Goal: Task Accomplishment & Management: Use online tool/utility

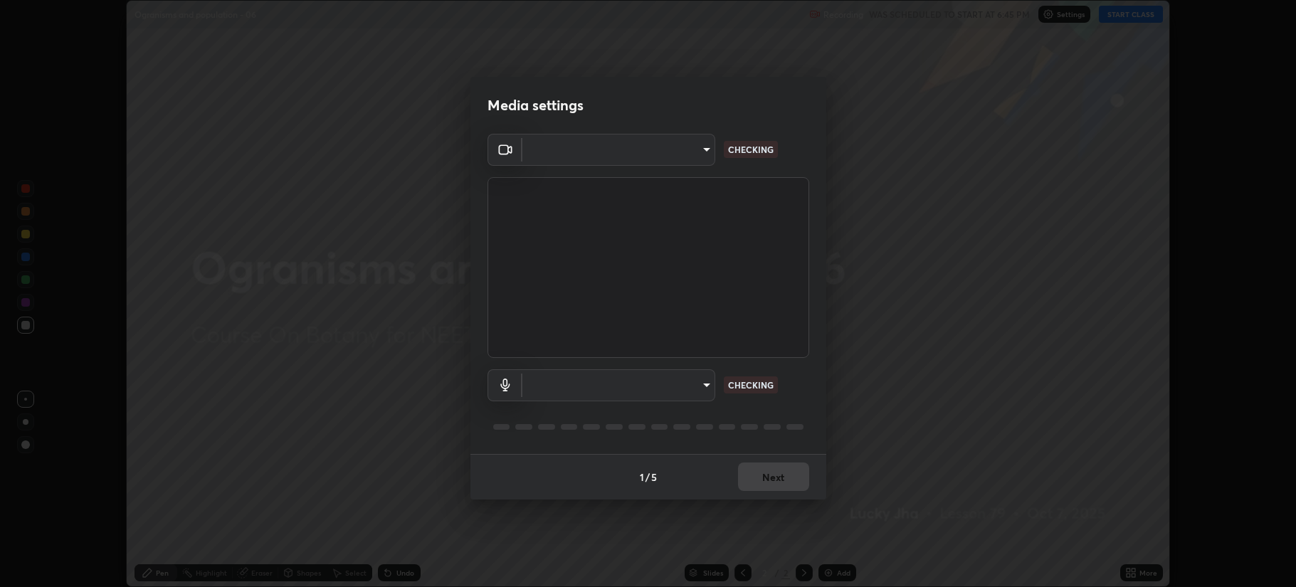
scroll to position [587, 1296]
type input "b514d6723dd4d3c471526cd53b1784ca3f70d9044c5aa72a57affb8596088c16"
type input "4b0bcb73a5cd5ad7ac8f15a43def5814917f8cfc26a0fcb8ea41dee10f63b9ca"
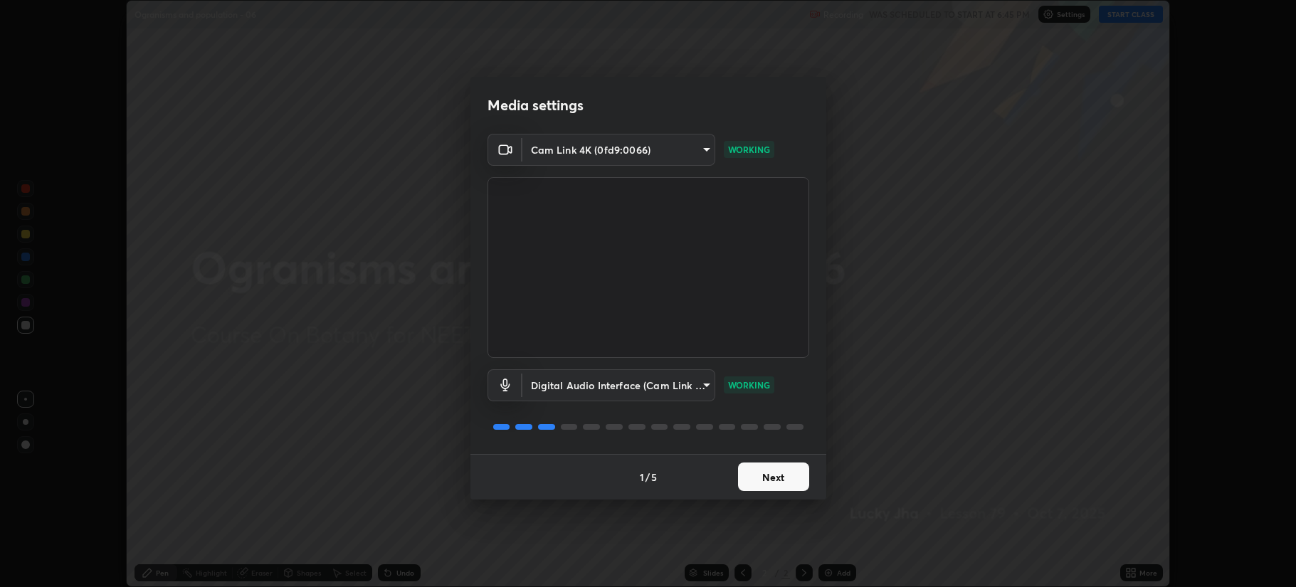
click at [781, 472] on button "Next" at bounding box center [773, 477] width 71 height 28
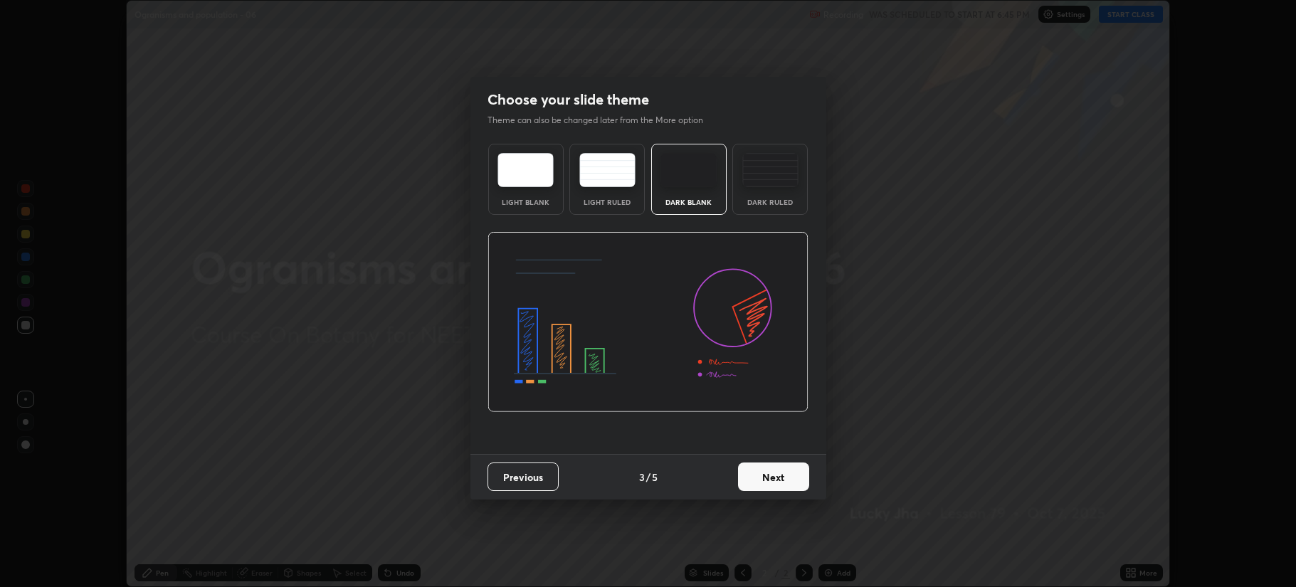
click at [784, 477] on button "Next" at bounding box center [773, 477] width 71 height 28
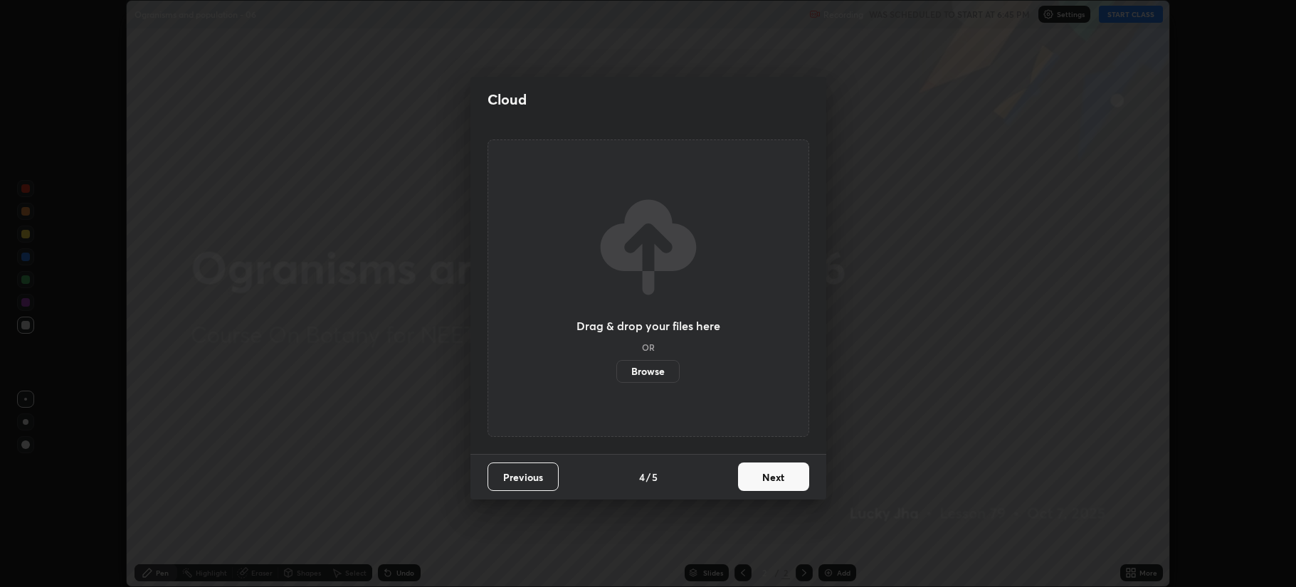
click at [787, 474] on button "Next" at bounding box center [773, 477] width 71 height 28
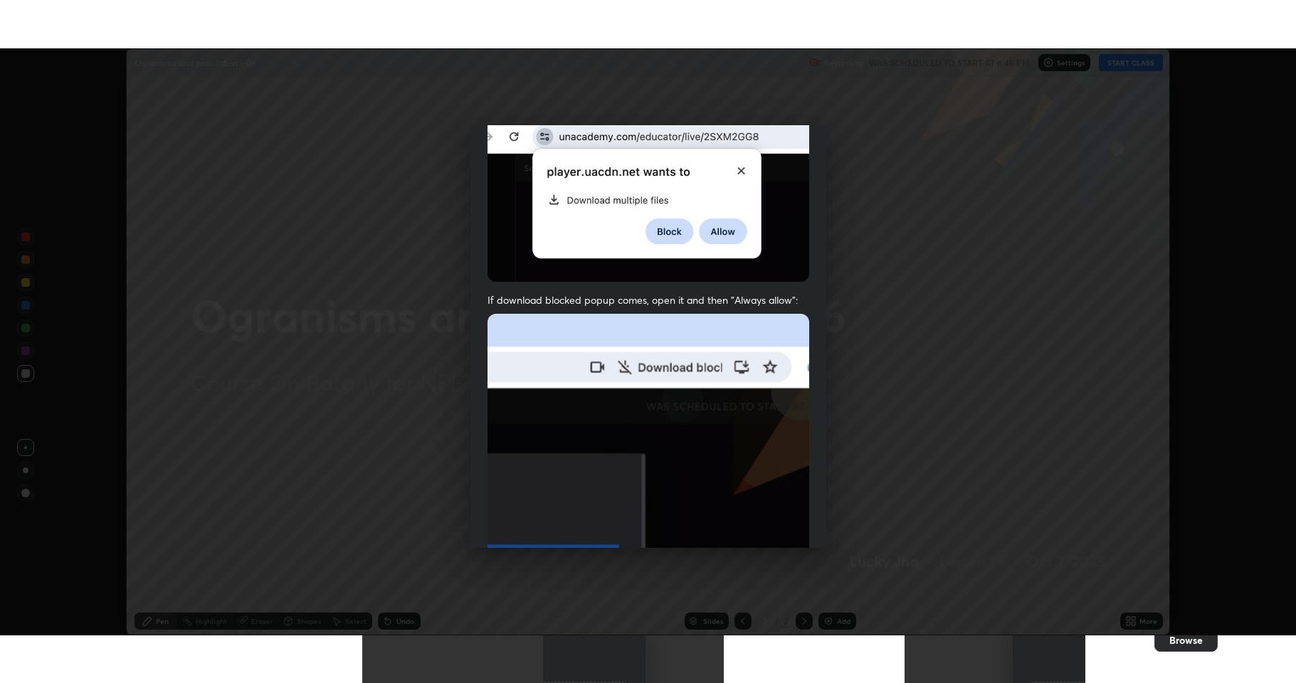
scroll to position [289, 0]
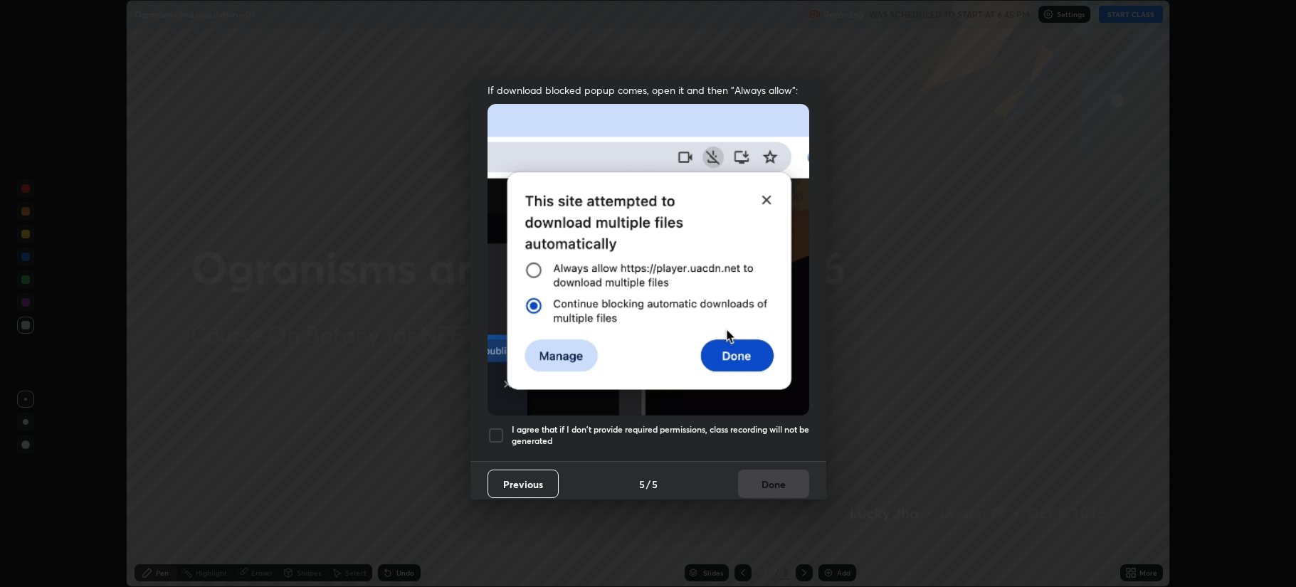
click at [495, 428] on div at bounding box center [496, 435] width 17 height 17
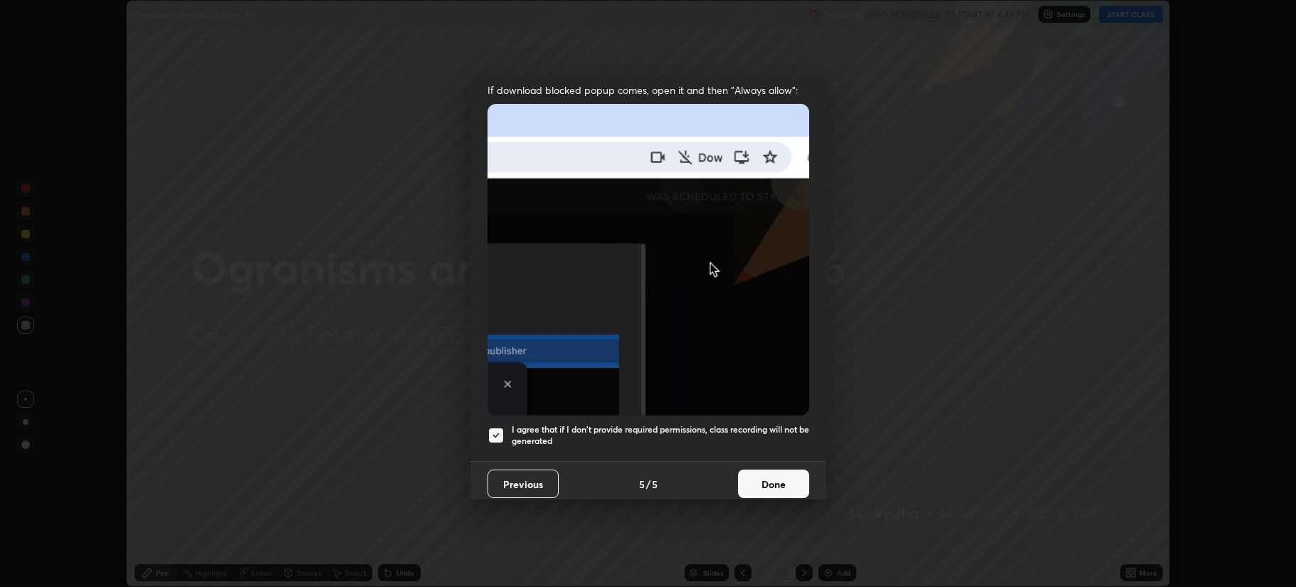
click at [749, 474] on button "Done" at bounding box center [773, 484] width 71 height 28
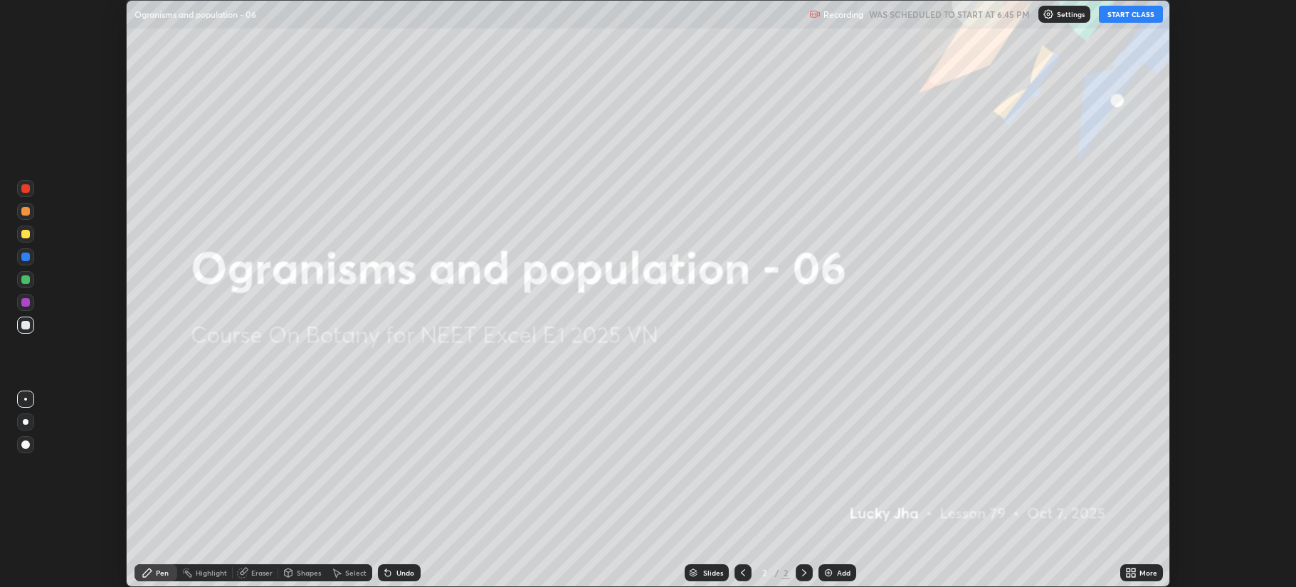
click at [833, 577] on img at bounding box center [828, 572] width 11 height 11
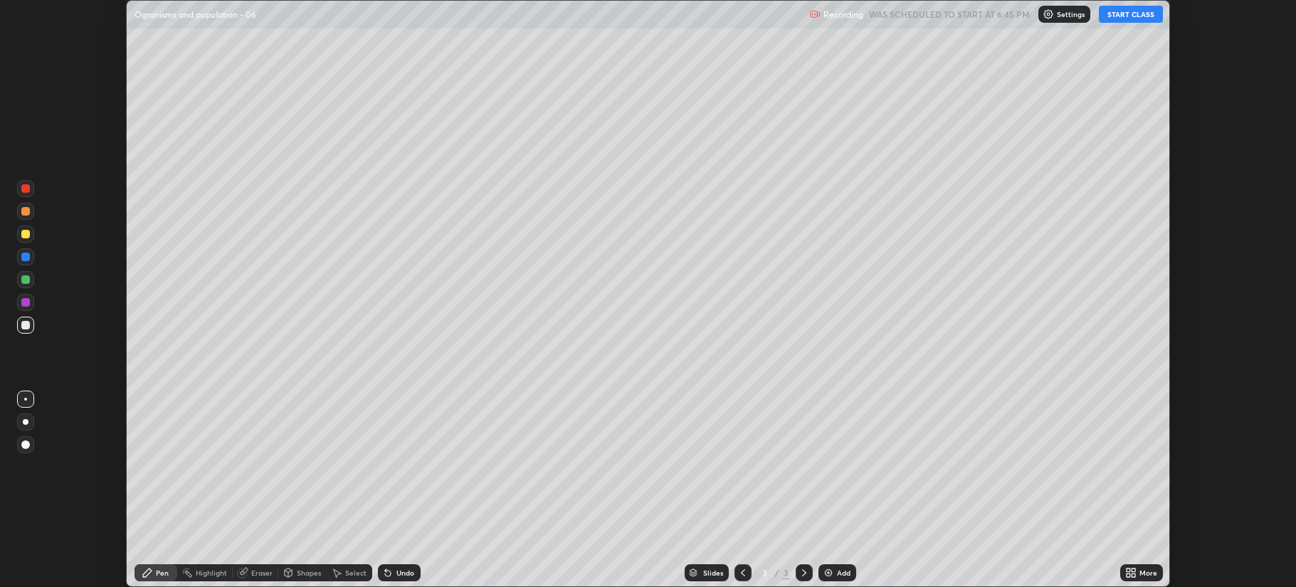
click at [1133, 574] on icon at bounding box center [1134, 576] width 4 height 4
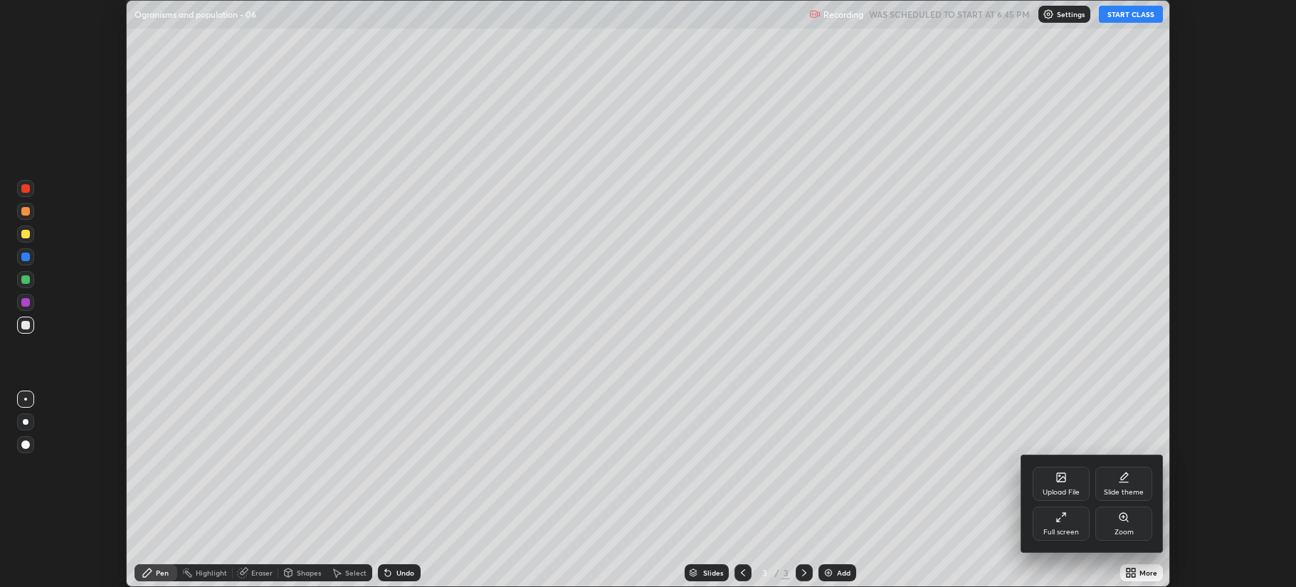
click at [1055, 529] on div "Full screen" at bounding box center [1061, 532] width 36 height 7
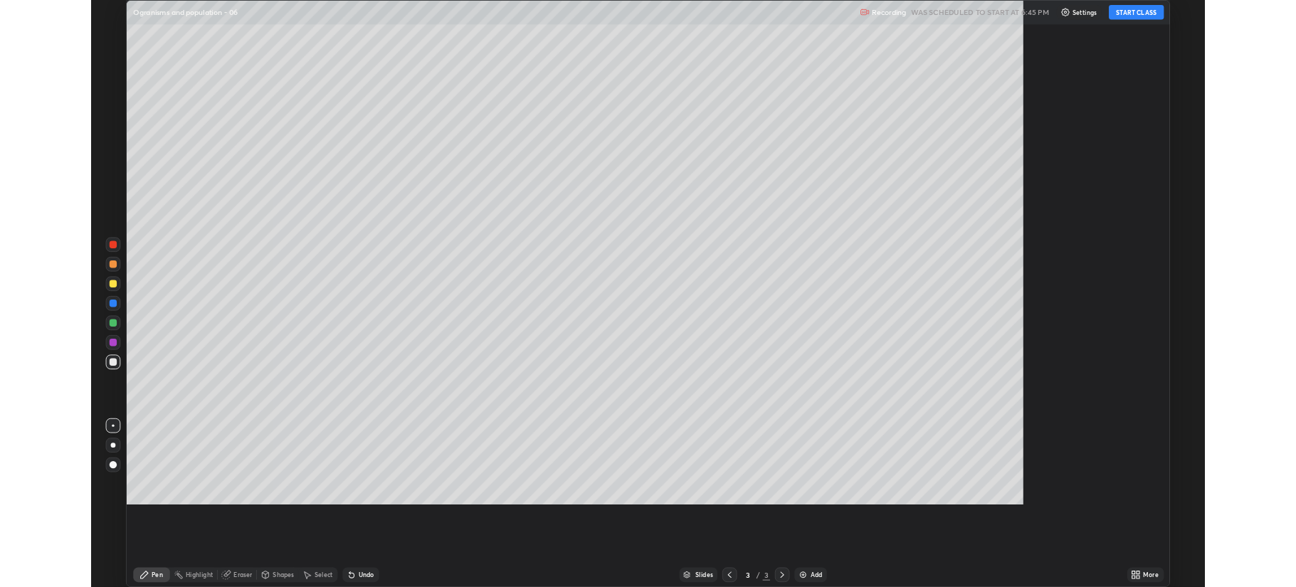
scroll to position [683, 1296]
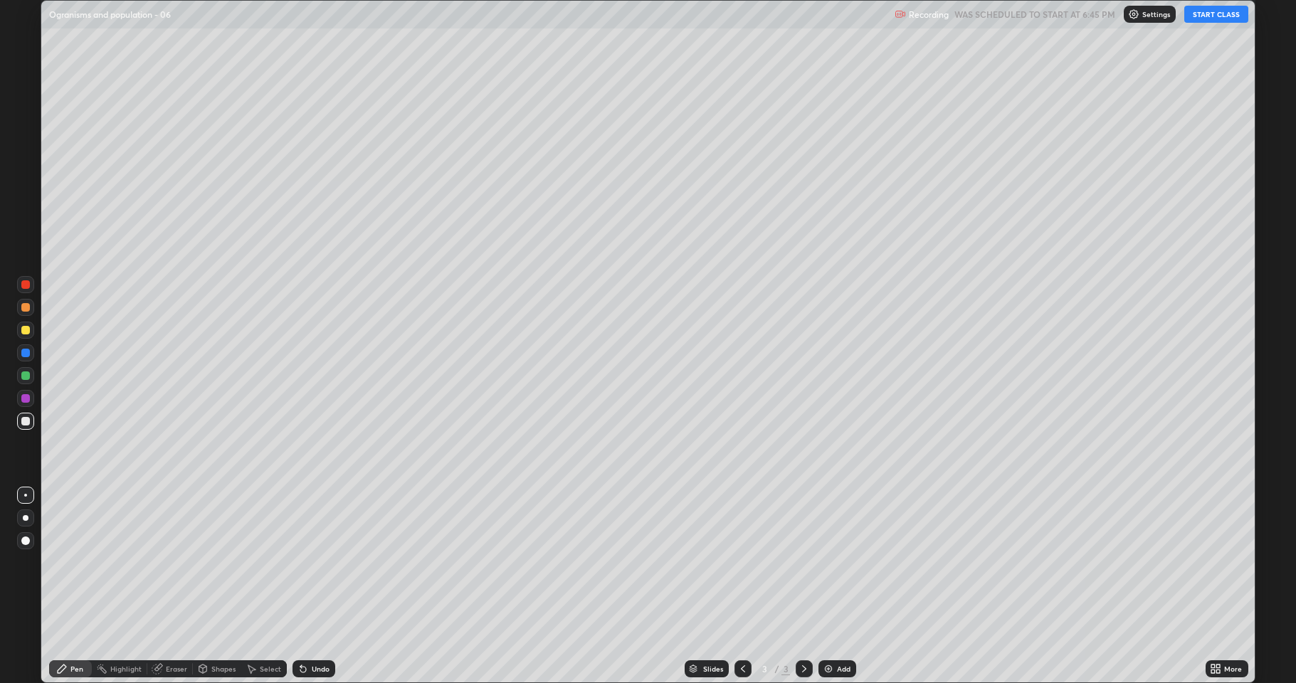
click at [1210, 10] on button "START CLASS" at bounding box center [1216, 14] width 64 height 17
click at [1218, 586] on icon at bounding box center [1219, 667] width 4 height 4
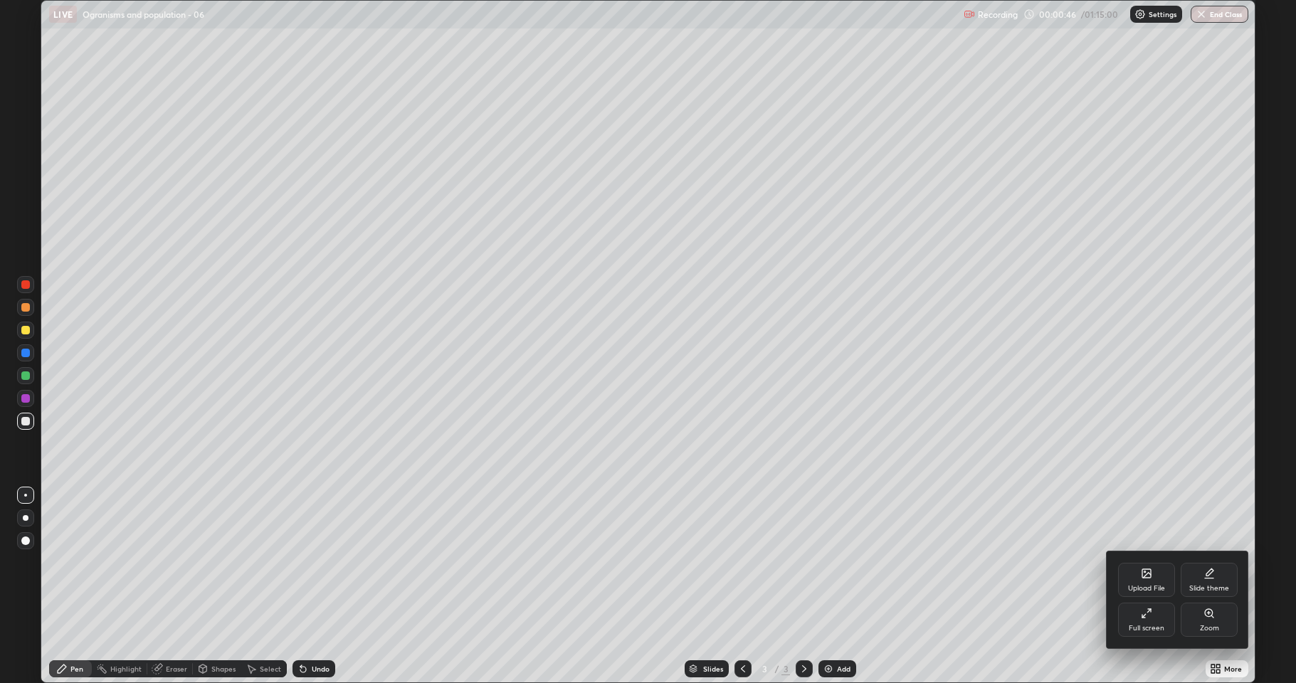
click at [1137, 586] on div "Full screen" at bounding box center [1146, 620] width 57 height 34
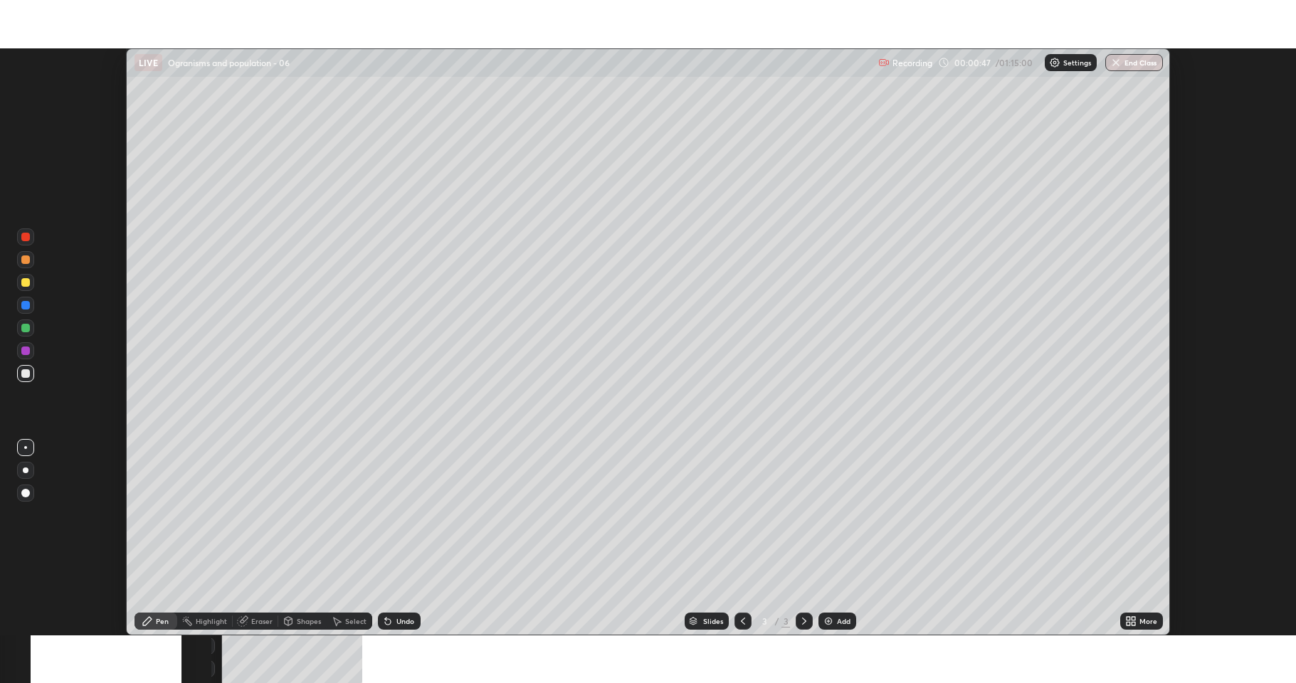
scroll to position [70586, 69877]
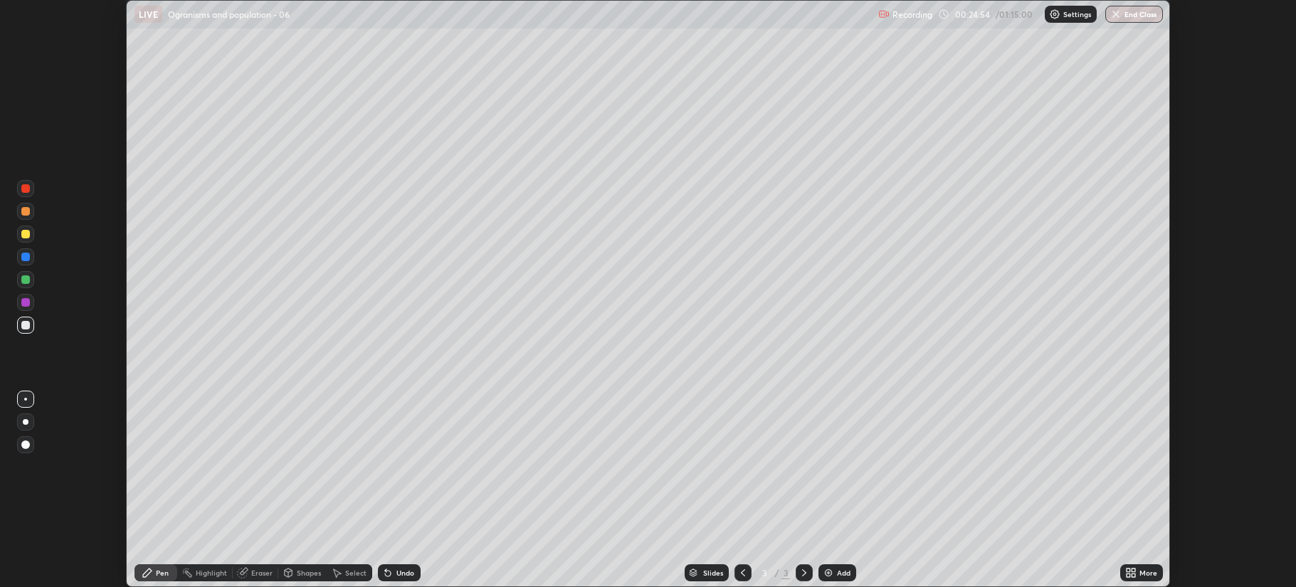
click at [24, 236] on div at bounding box center [25, 234] width 9 height 9
click at [1128, 569] on icon at bounding box center [1129, 571] width 4 height 4
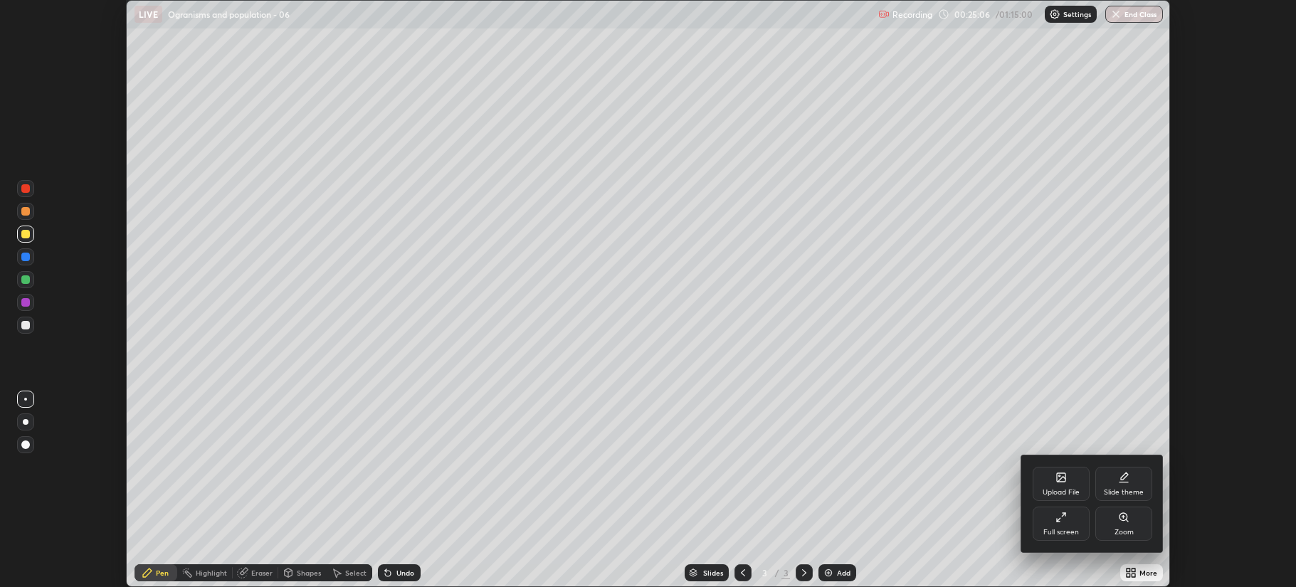
click at [1043, 520] on div "Full screen" at bounding box center [1061, 524] width 57 height 34
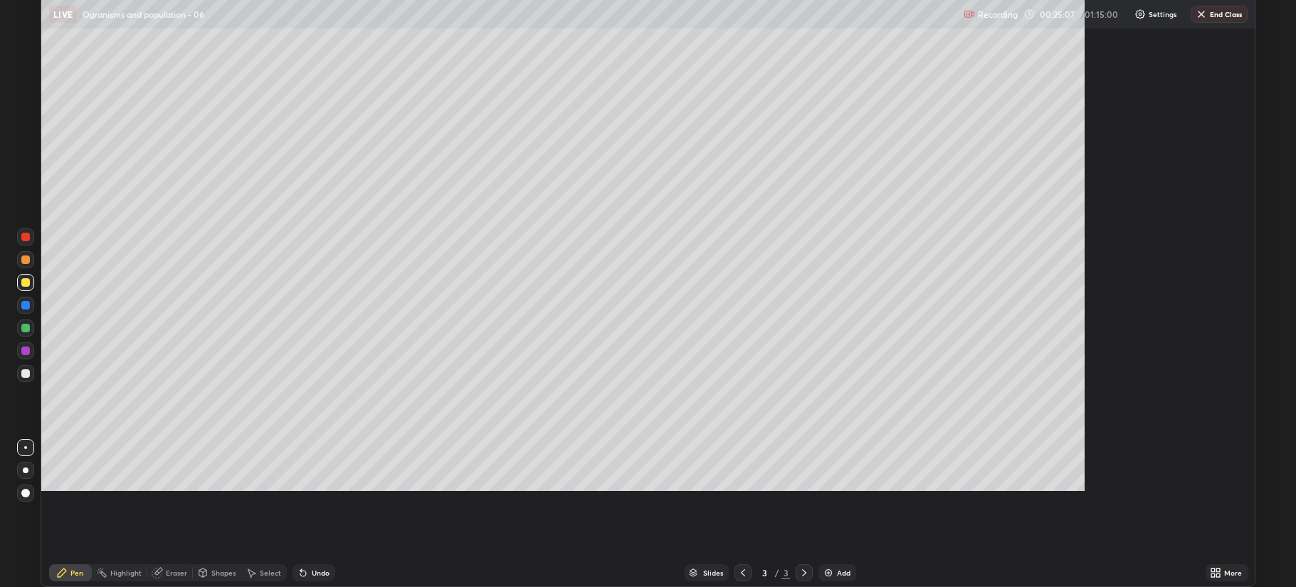
scroll to position [683, 1296]
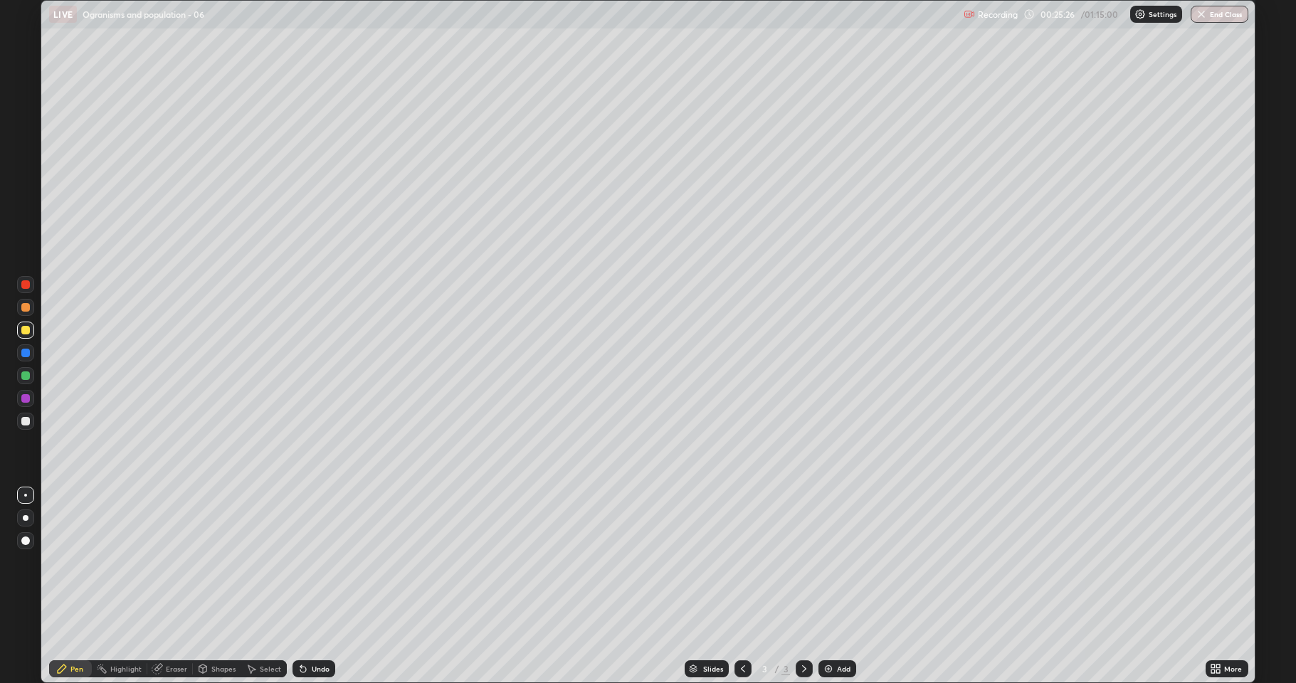
click at [227, 586] on div "Shapes" at bounding box center [223, 668] width 24 height 7
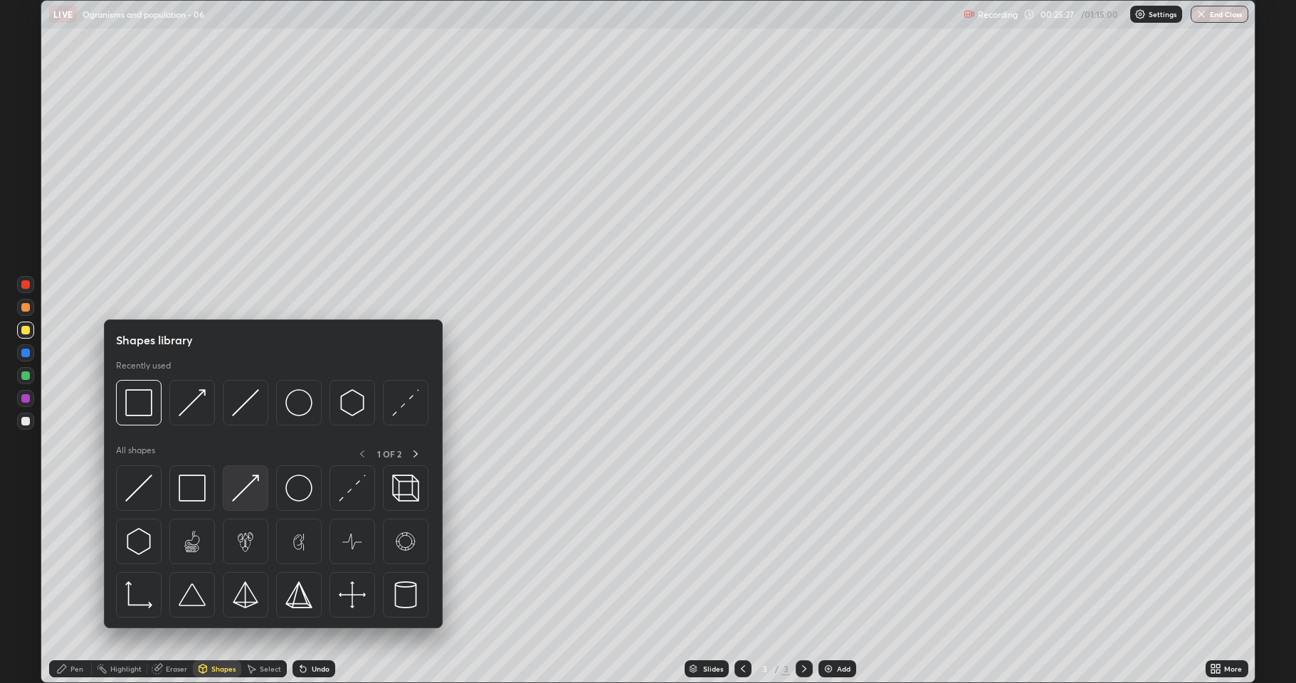
click at [240, 498] on img at bounding box center [245, 488] width 27 height 27
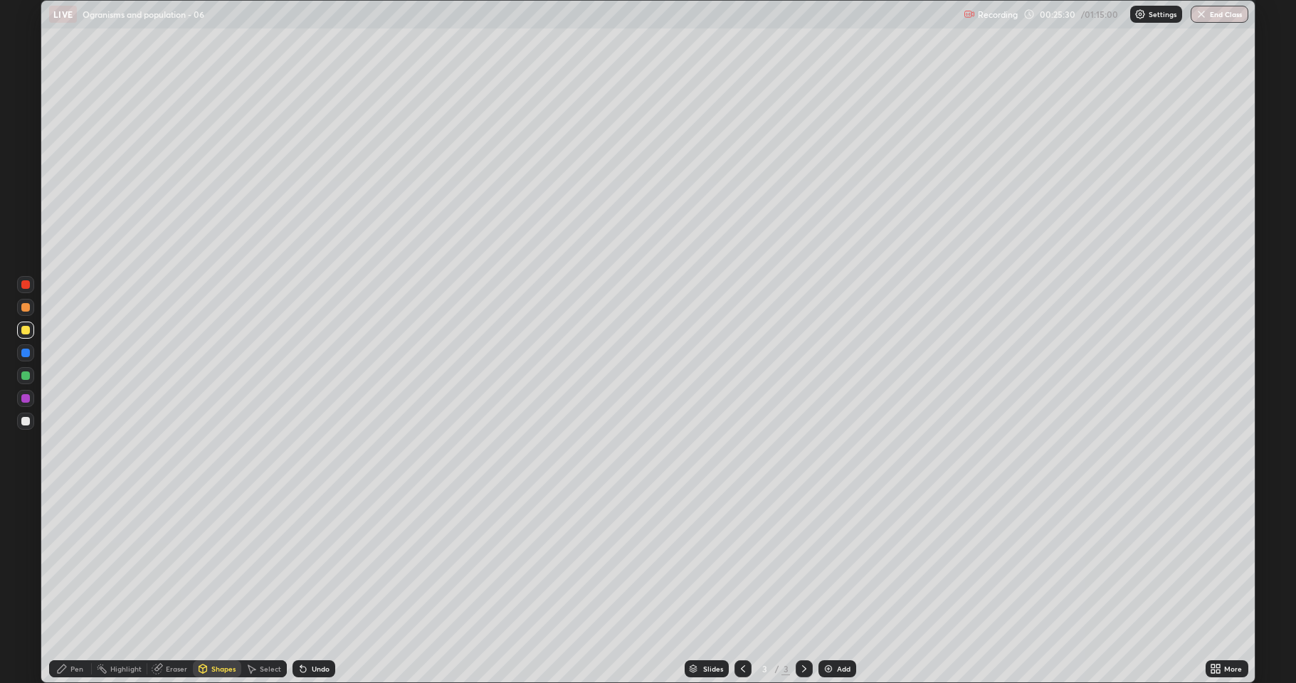
click at [80, 586] on div "Pen" at bounding box center [76, 668] width 13 height 7
click at [26, 419] on div at bounding box center [25, 421] width 9 height 9
click at [27, 332] on div at bounding box center [25, 330] width 9 height 9
click at [23, 419] on div at bounding box center [25, 421] width 9 height 9
click at [23, 400] on div at bounding box center [25, 398] width 9 height 9
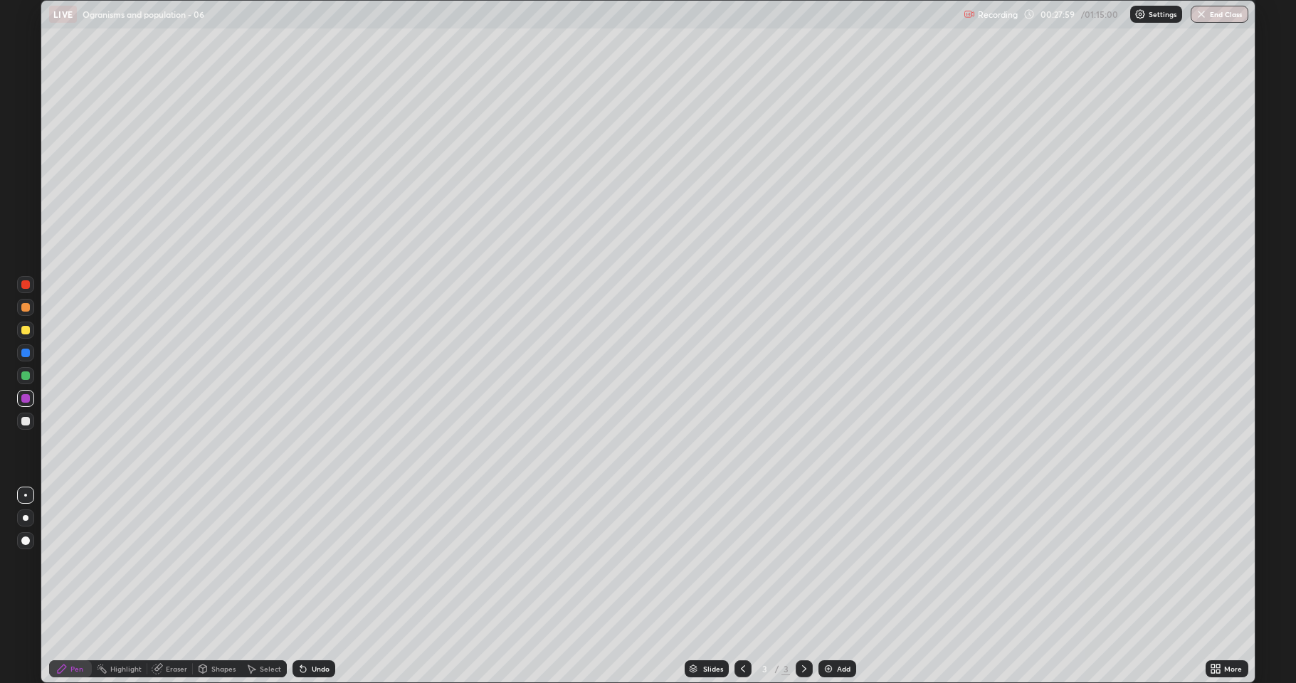
click at [21, 331] on div at bounding box center [25, 330] width 9 height 9
click at [208, 586] on icon at bounding box center [202, 668] width 11 height 11
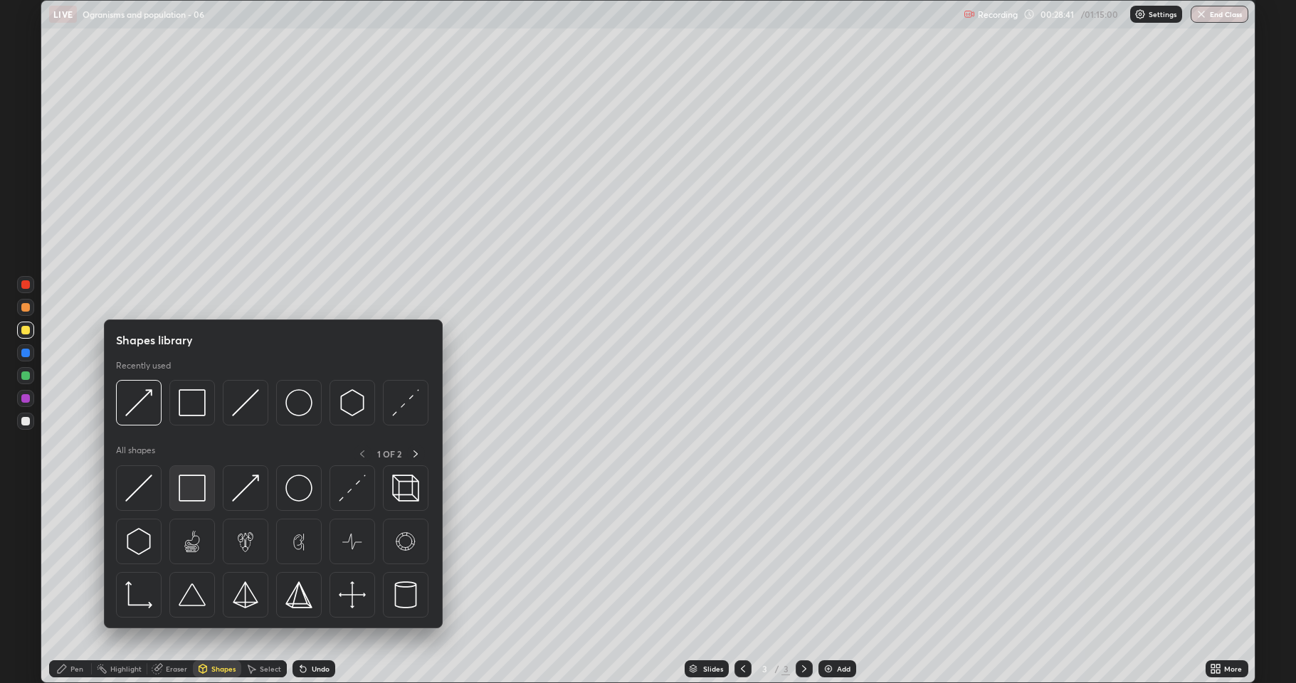
click at [187, 493] on img at bounding box center [192, 488] width 27 height 27
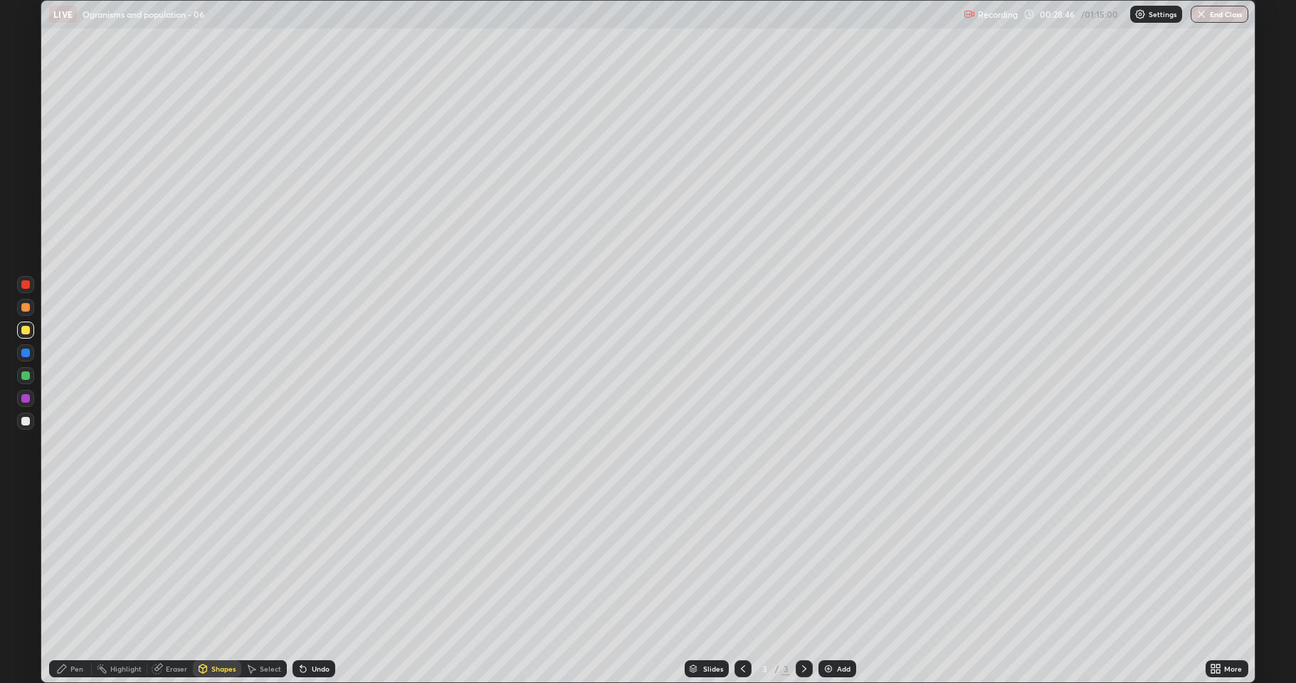
click at [67, 586] on icon at bounding box center [61, 668] width 11 height 11
click at [25, 422] on div at bounding box center [25, 421] width 9 height 9
click at [26, 421] on div at bounding box center [25, 421] width 9 height 9
click at [827, 586] on img at bounding box center [828, 668] width 11 height 11
click at [28, 327] on div at bounding box center [25, 330] width 9 height 9
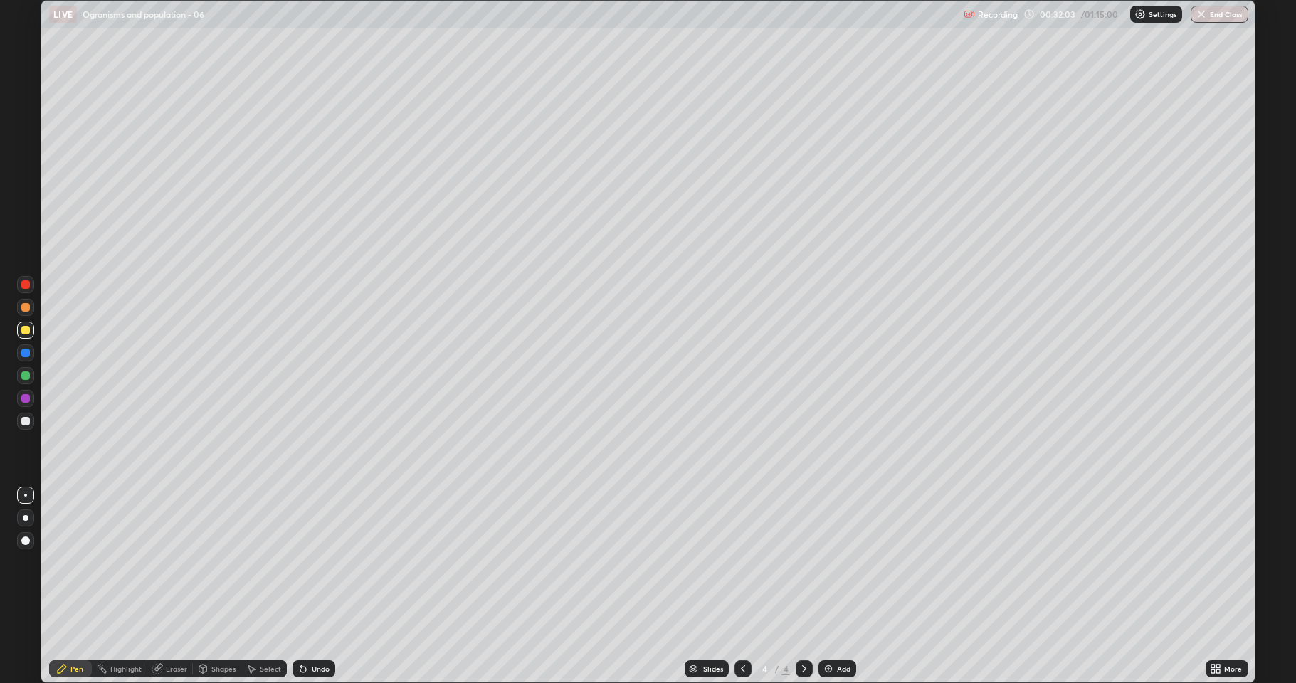
click at [206, 586] on icon at bounding box center [202, 668] width 11 height 11
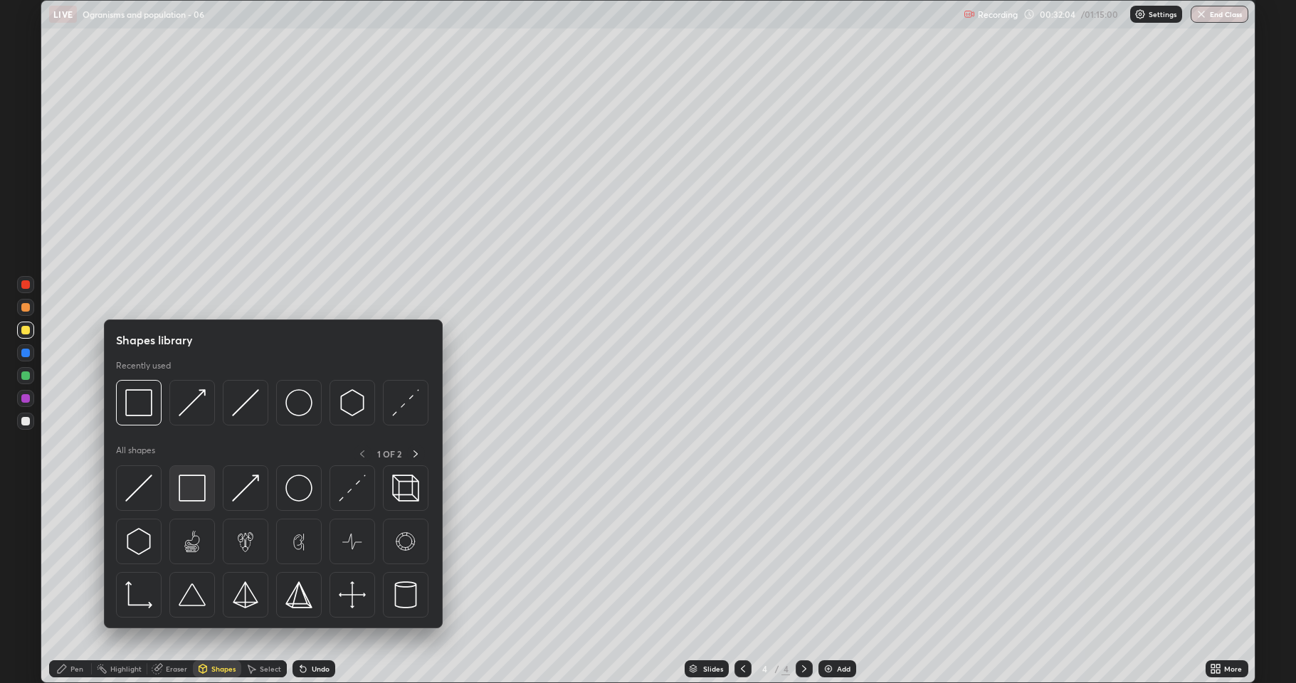
click at [190, 490] on img at bounding box center [192, 488] width 27 height 27
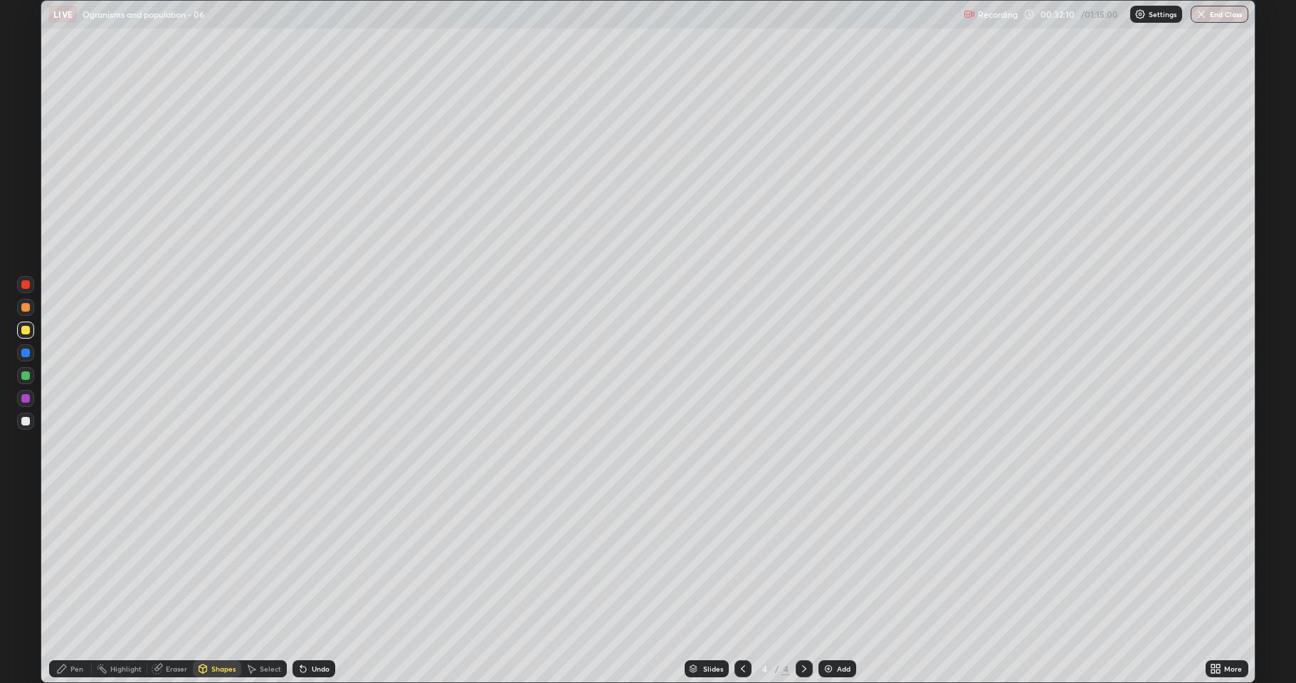
click at [80, 586] on div "Pen" at bounding box center [76, 668] width 13 height 7
click at [25, 429] on div at bounding box center [25, 421] width 17 height 17
click at [21, 401] on div at bounding box center [25, 398] width 17 height 17
click at [24, 414] on div at bounding box center [25, 421] width 17 height 17
click at [24, 421] on div at bounding box center [25, 421] width 9 height 9
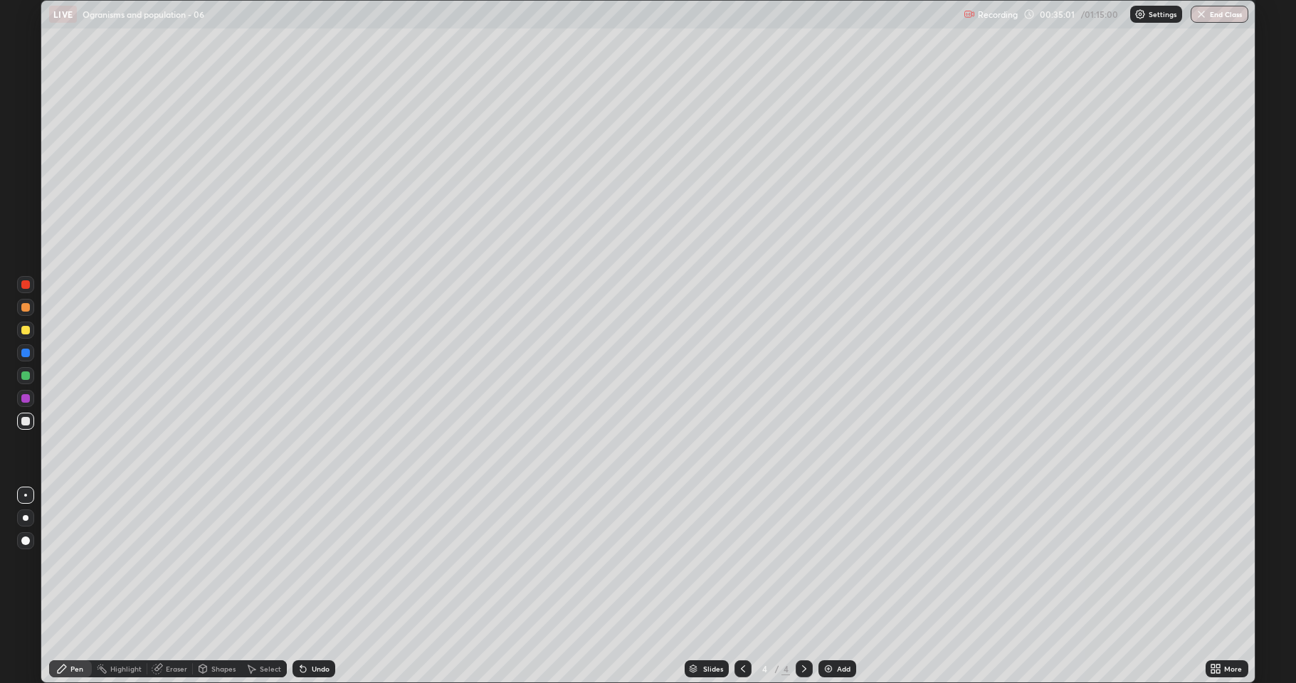
click at [23, 356] on div at bounding box center [25, 353] width 9 height 9
click at [25, 326] on div at bounding box center [25, 330] width 9 height 9
click at [214, 586] on div "Shapes" at bounding box center [223, 668] width 24 height 7
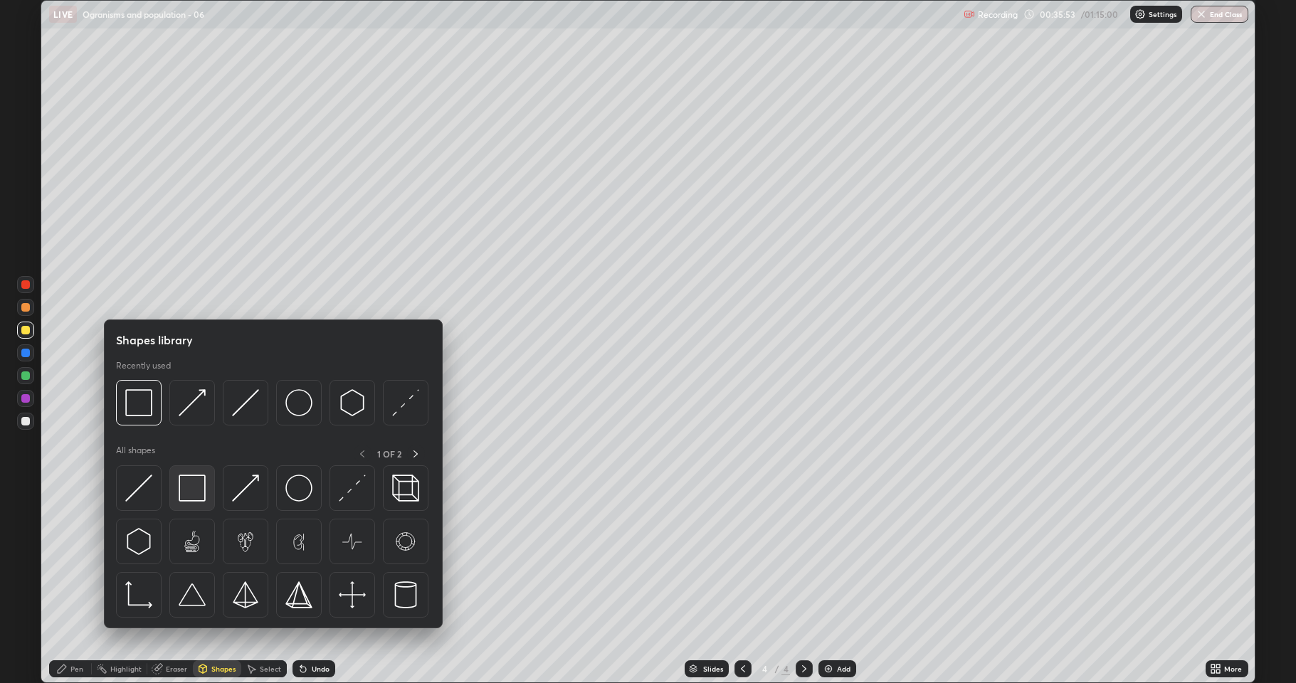
click at [202, 487] on img at bounding box center [192, 488] width 27 height 27
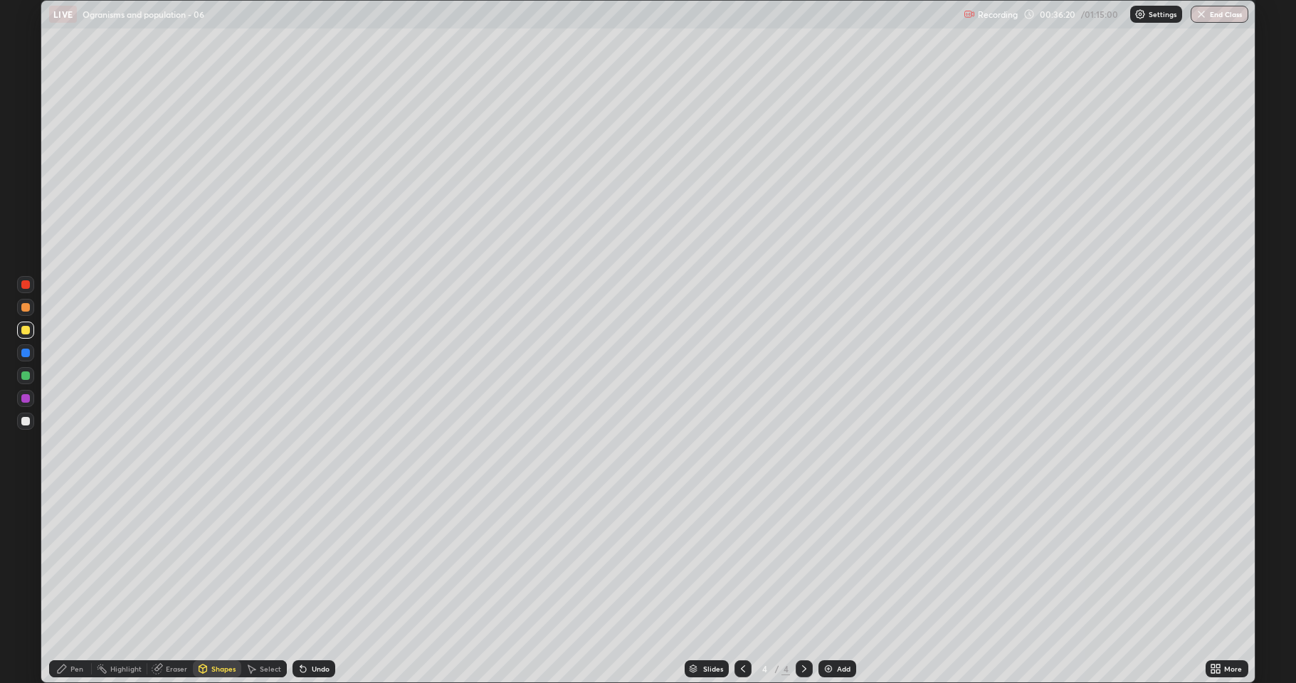
click at [65, 586] on icon at bounding box center [62, 669] width 9 height 9
click at [25, 421] on div at bounding box center [25, 421] width 9 height 9
click at [165, 586] on div "Eraser" at bounding box center [170, 668] width 46 height 17
click at [27, 586] on icon at bounding box center [25, 621] width 11 height 12
click at [70, 586] on div "Pen" at bounding box center [76, 668] width 13 height 7
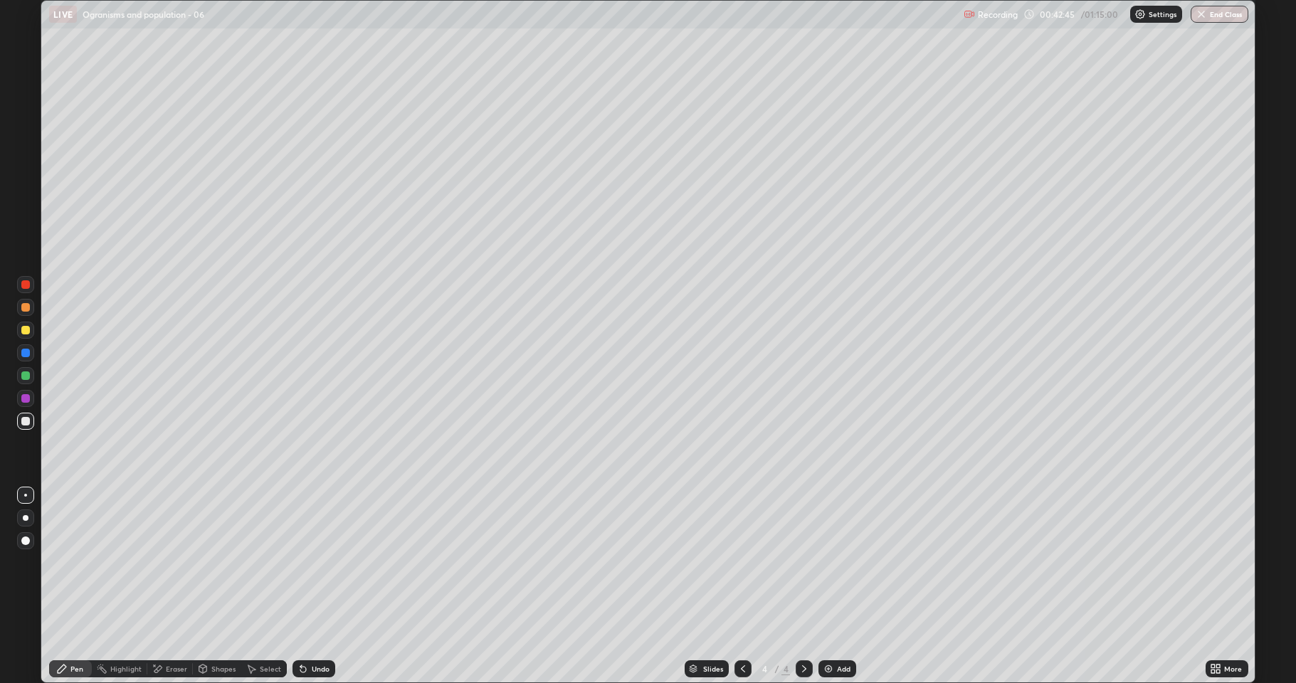
click at [24, 421] on div at bounding box center [25, 421] width 9 height 9
click at [828, 586] on img at bounding box center [828, 668] width 11 height 11
click at [33, 330] on div at bounding box center [25, 330] width 17 height 17
click at [32, 422] on div at bounding box center [25, 421] width 17 height 17
click at [23, 327] on div at bounding box center [25, 330] width 9 height 9
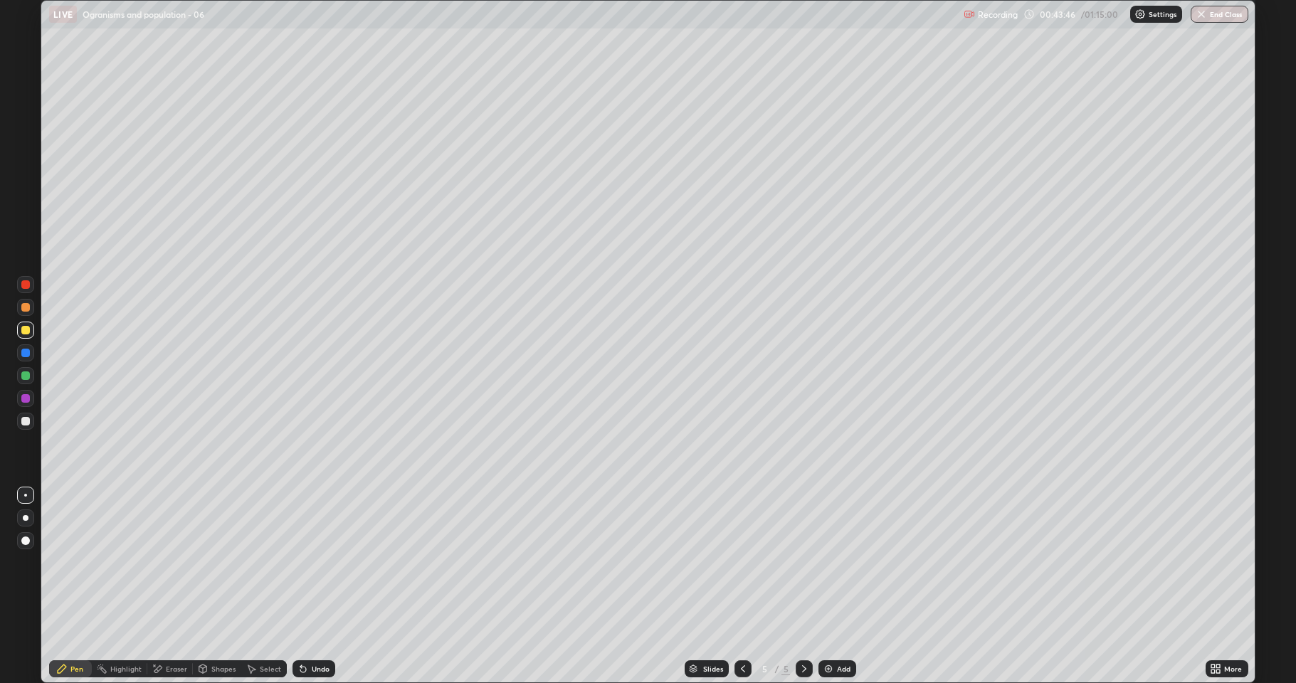
click at [26, 420] on div at bounding box center [25, 421] width 9 height 9
click at [22, 331] on div at bounding box center [25, 330] width 9 height 9
click at [303, 586] on icon at bounding box center [303, 670] width 6 height 6
click at [26, 422] on div at bounding box center [25, 421] width 9 height 9
click at [22, 331] on div at bounding box center [25, 330] width 9 height 9
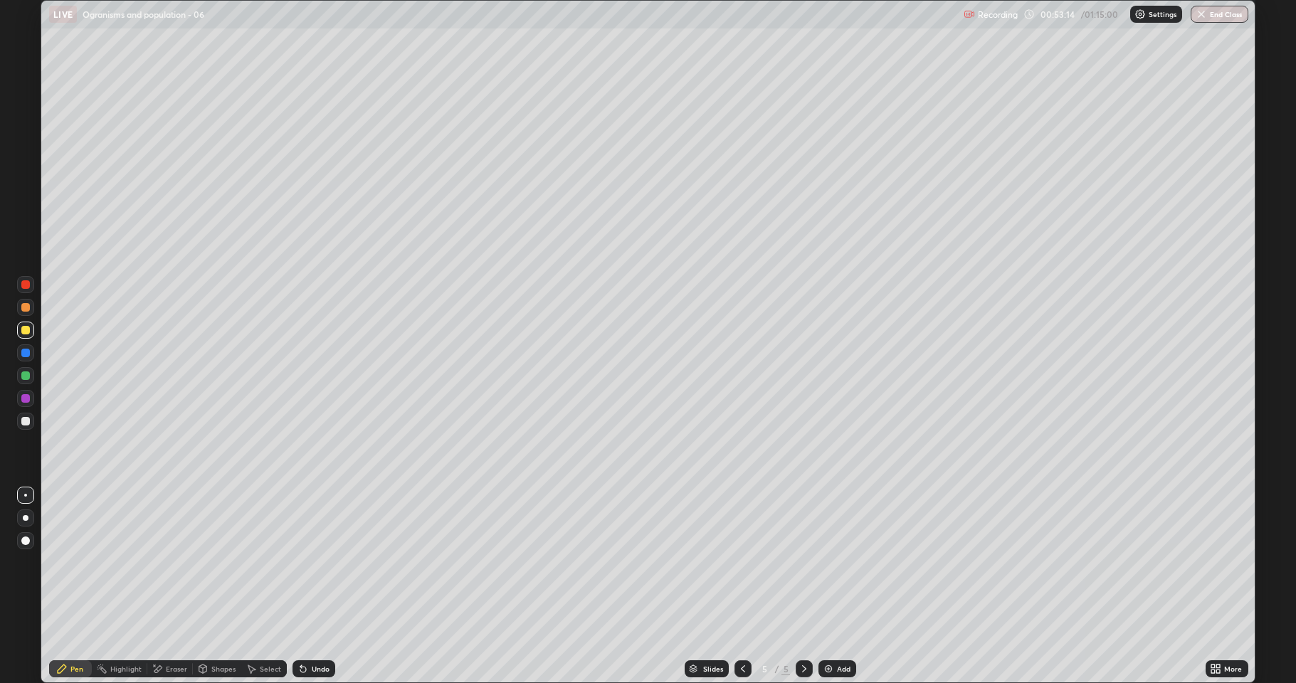
click at [307, 586] on div "Undo" at bounding box center [314, 668] width 43 height 17
click at [320, 586] on div "Undo" at bounding box center [321, 668] width 18 height 7
click at [328, 586] on div "Undo" at bounding box center [314, 668] width 43 height 17
click at [325, 586] on div "Undo" at bounding box center [321, 668] width 18 height 7
click at [323, 586] on div "Undo" at bounding box center [321, 668] width 18 height 7
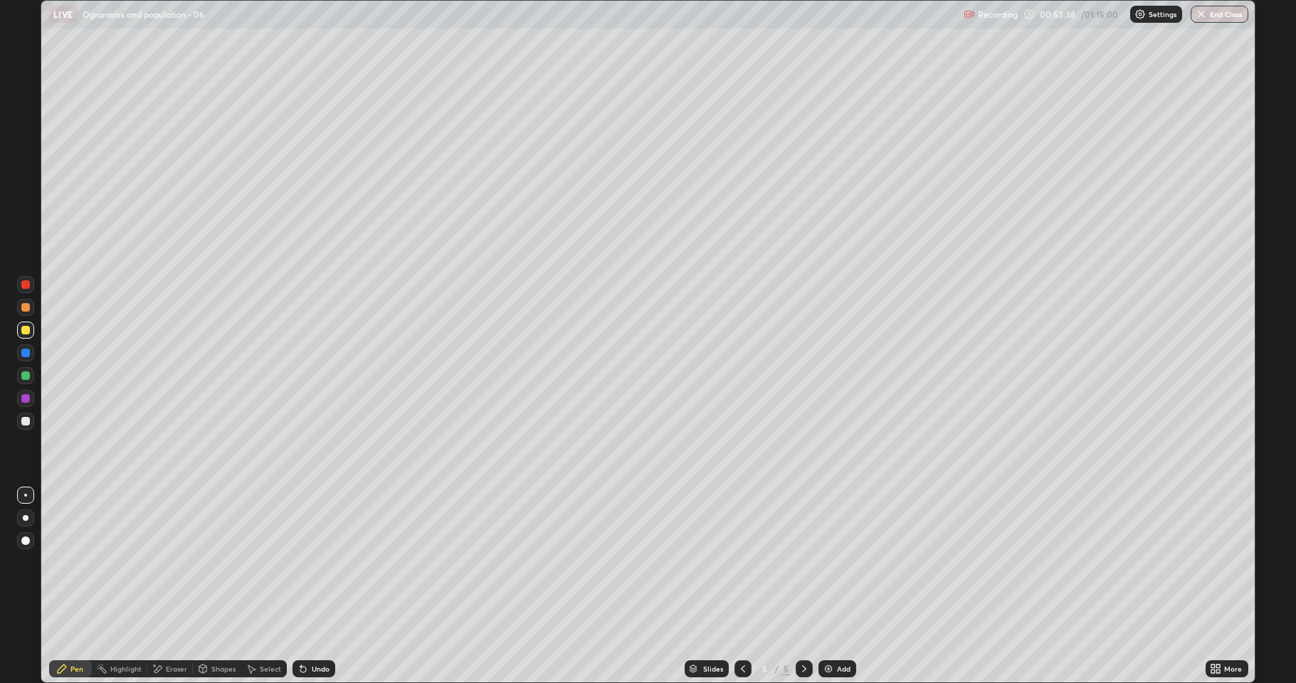
click at [21, 419] on div at bounding box center [25, 421] width 9 height 9
click at [1218, 586] on icon at bounding box center [1219, 667] width 4 height 4
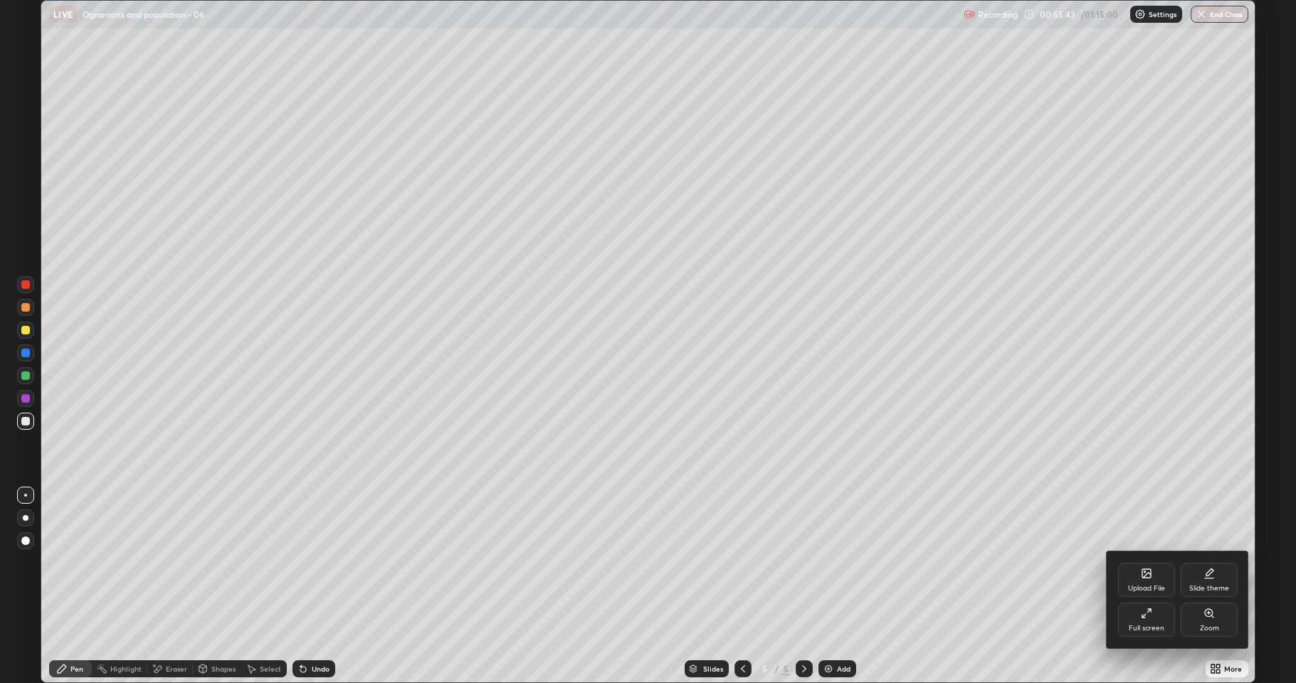
click at [1157, 586] on div "Full screen" at bounding box center [1146, 620] width 57 height 34
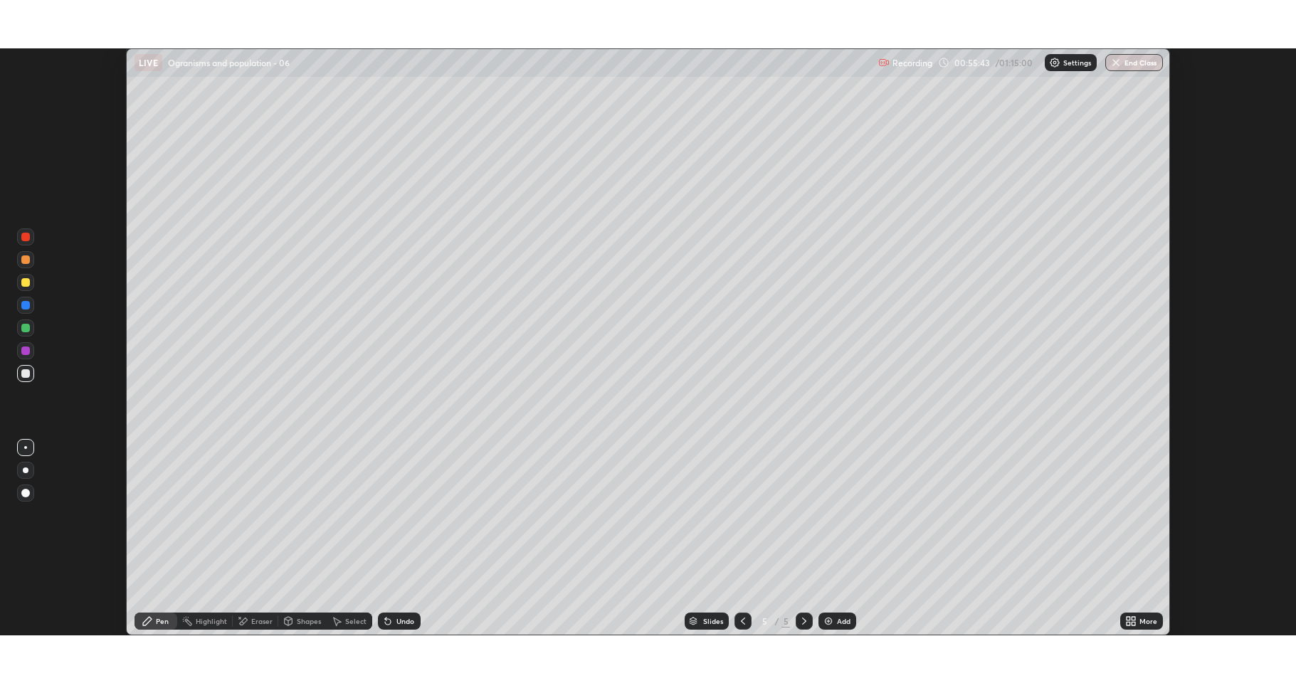
scroll to position [70586, 69877]
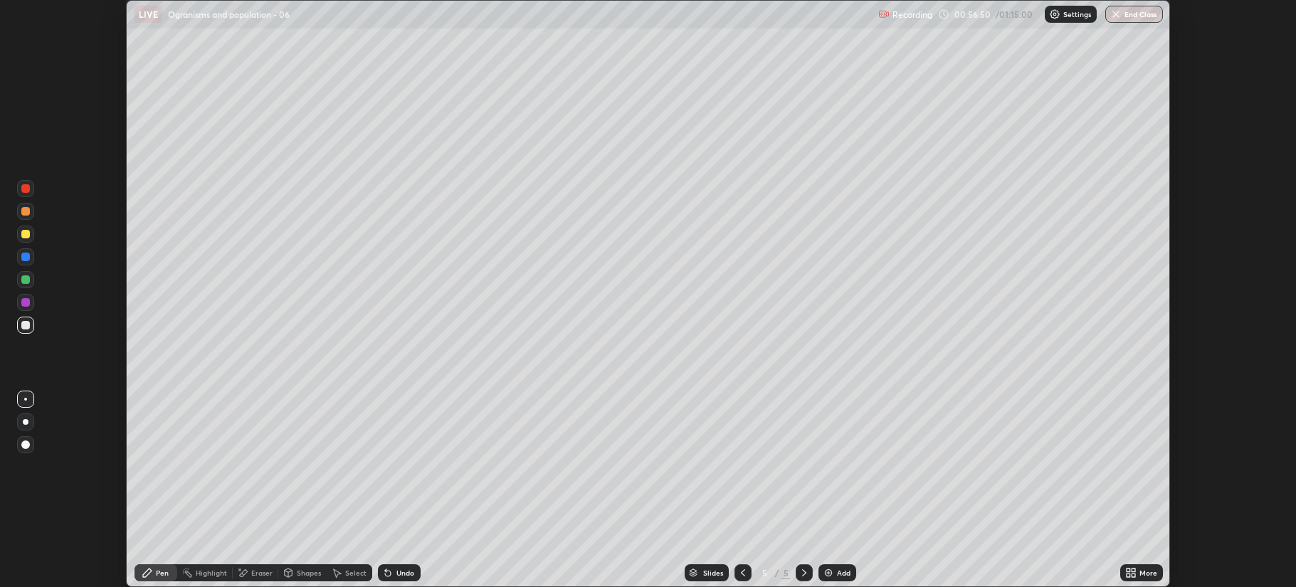
click at [1131, 569] on icon at bounding box center [1130, 572] width 11 height 11
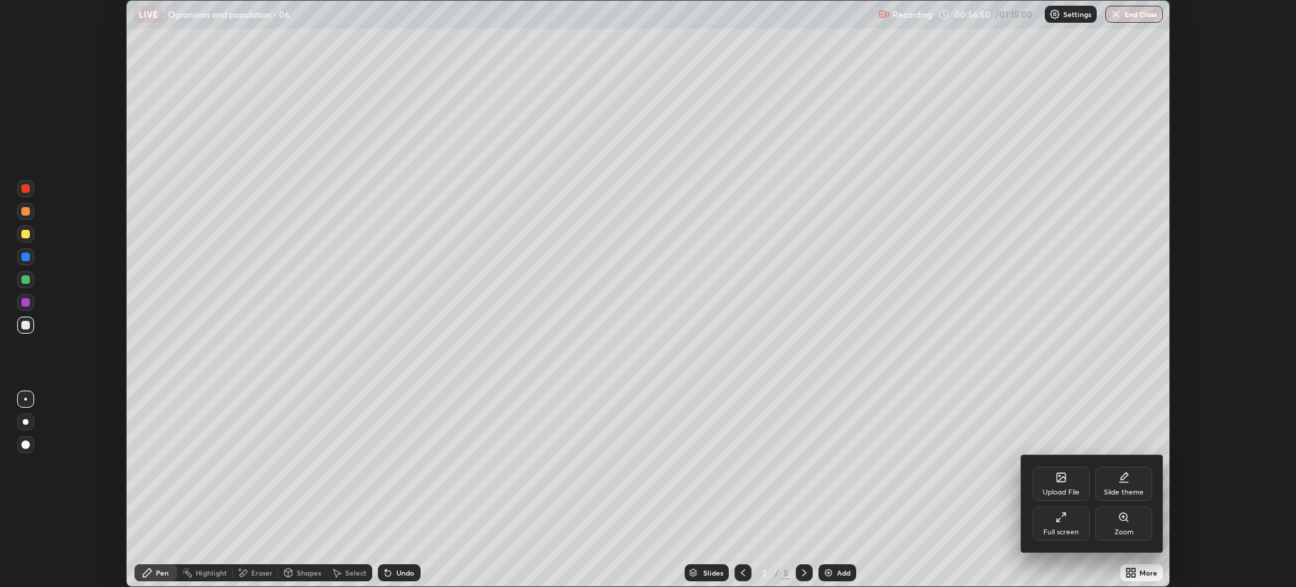
click at [1053, 527] on div "Full screen" at bounding box center [1061, 524] width 57 height 34
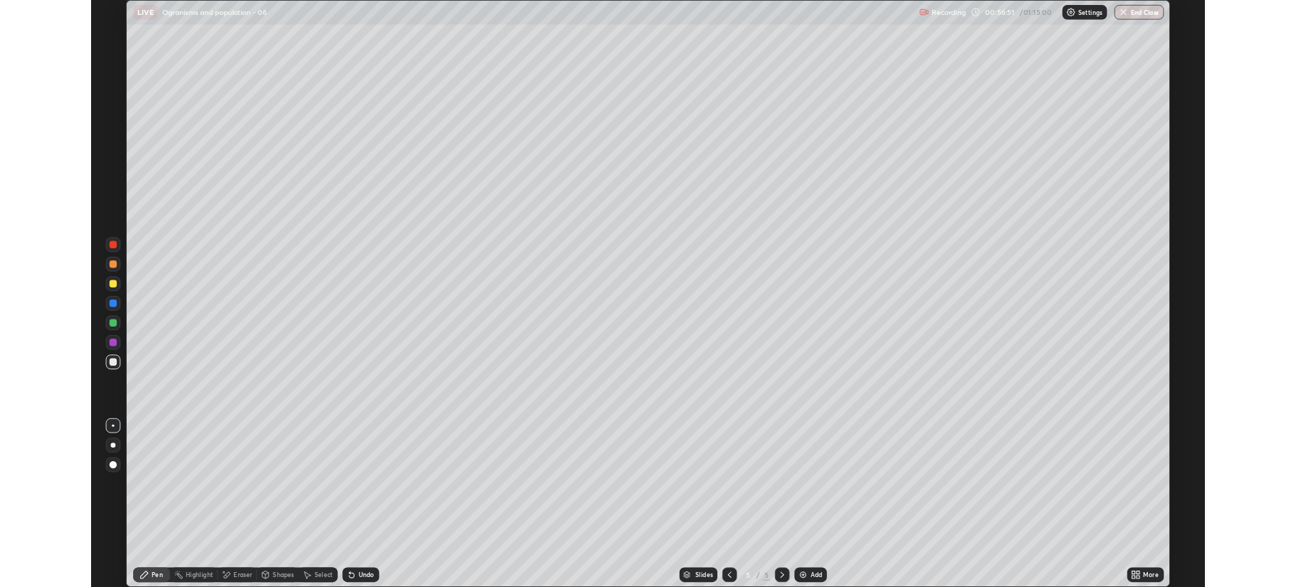
scroll to position [683, 1296]
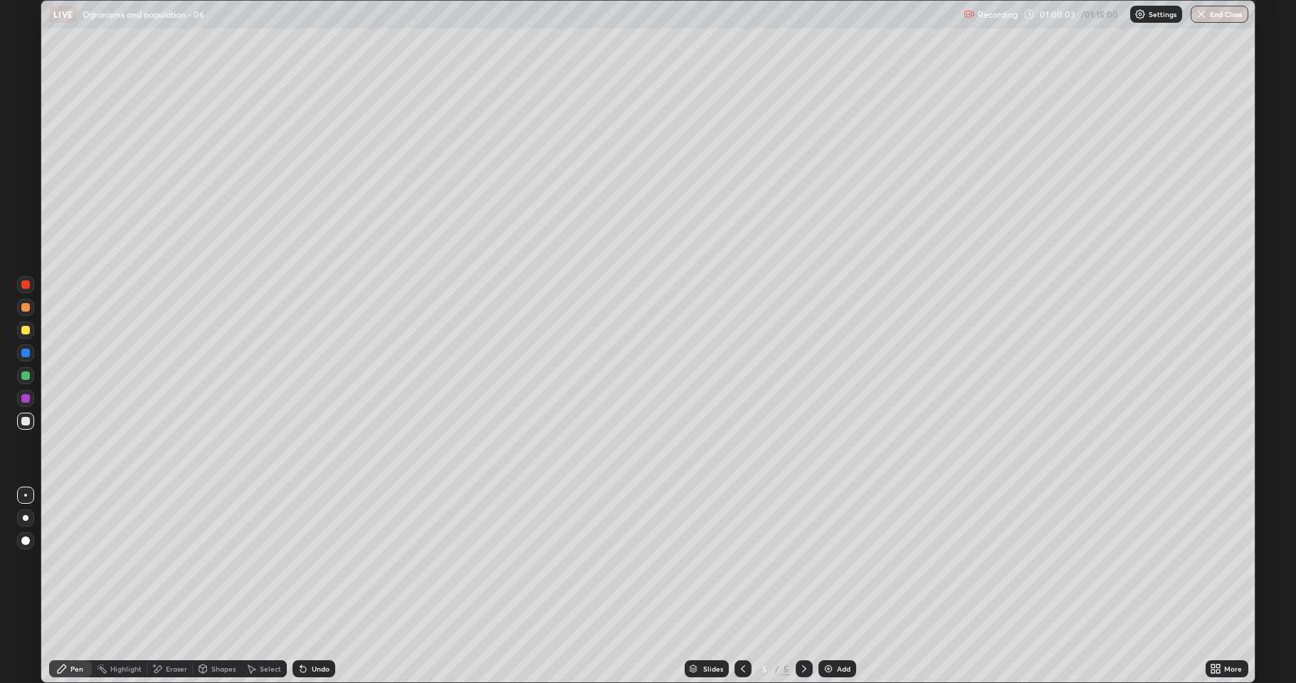
click at [832, 586] on img at bounding box center [828, 668] width 11 height 11
click at [29, 333] on div at bounding box center [25, 330] width 17 height 17
click at [19, 424] on div at bounding box center [25, 421] width 17 height 17
click at [315, 586] on div "Undo" at bounding box center [311, 669] width 48 height 28
click at [1195, 11] on button "End Class" at bounding box center [1220, 14] width 56 height 17
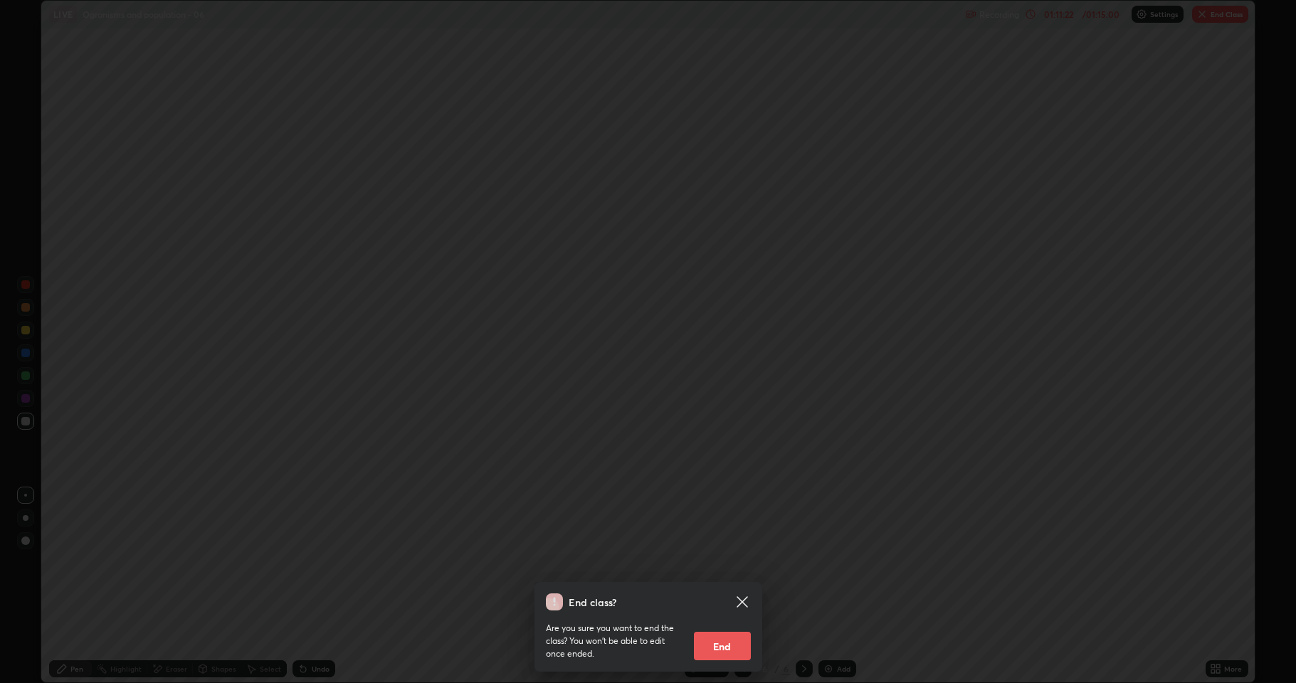
click at [719, 586] on button "End" at bounding box center [722, 646] width 57 height 28
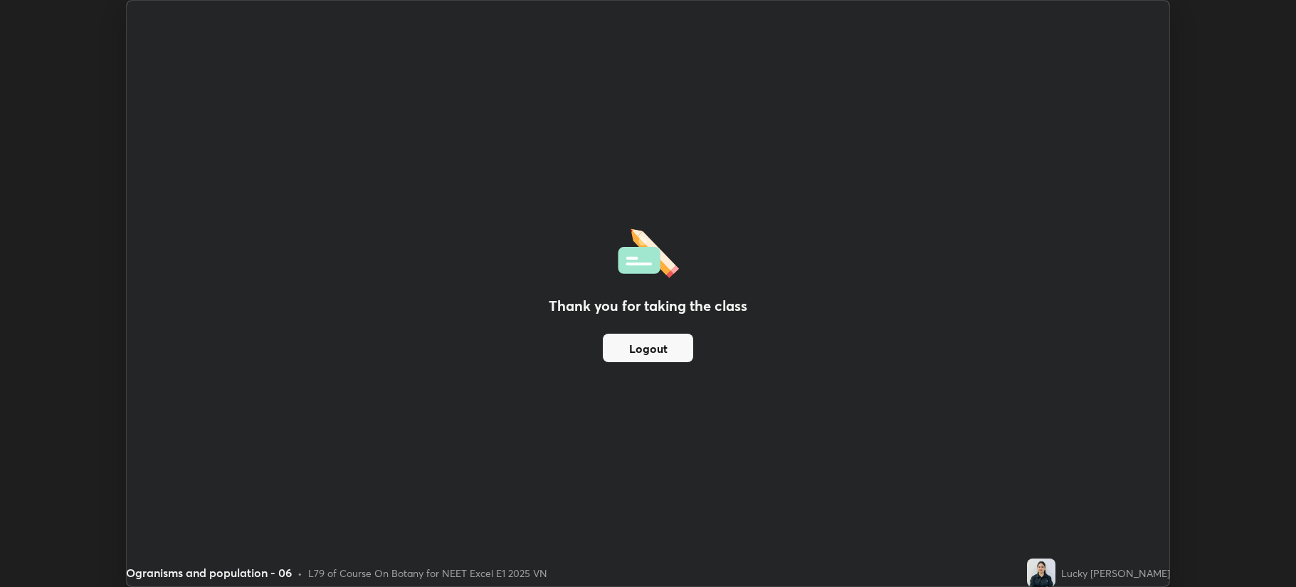
scroll to position [70586, 69877]
